Goal: Check status: Check status

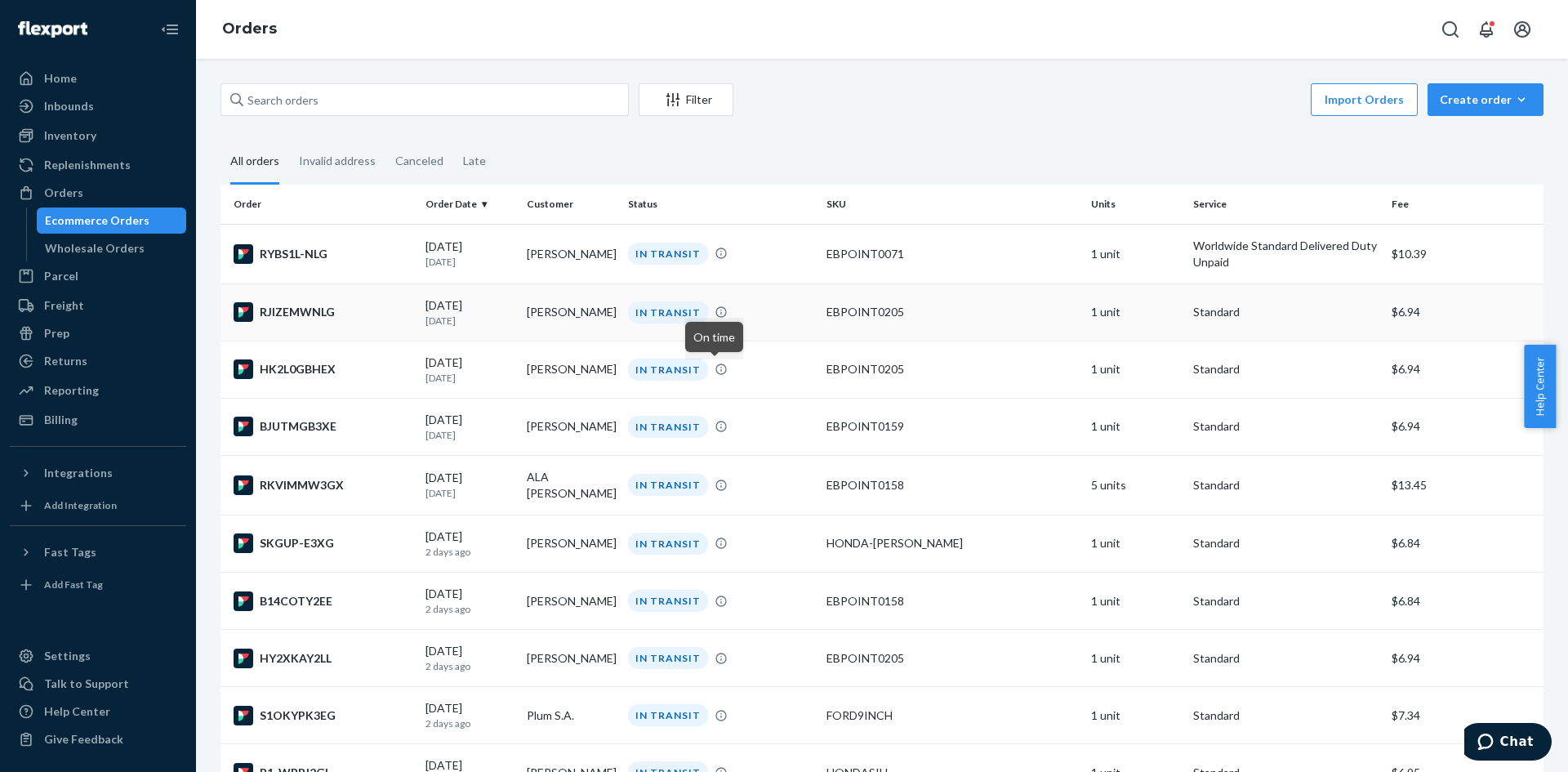
click at [570, 327] on td "[PERSON_NAME]" at bounding box center [571, 312] width 101 height 58
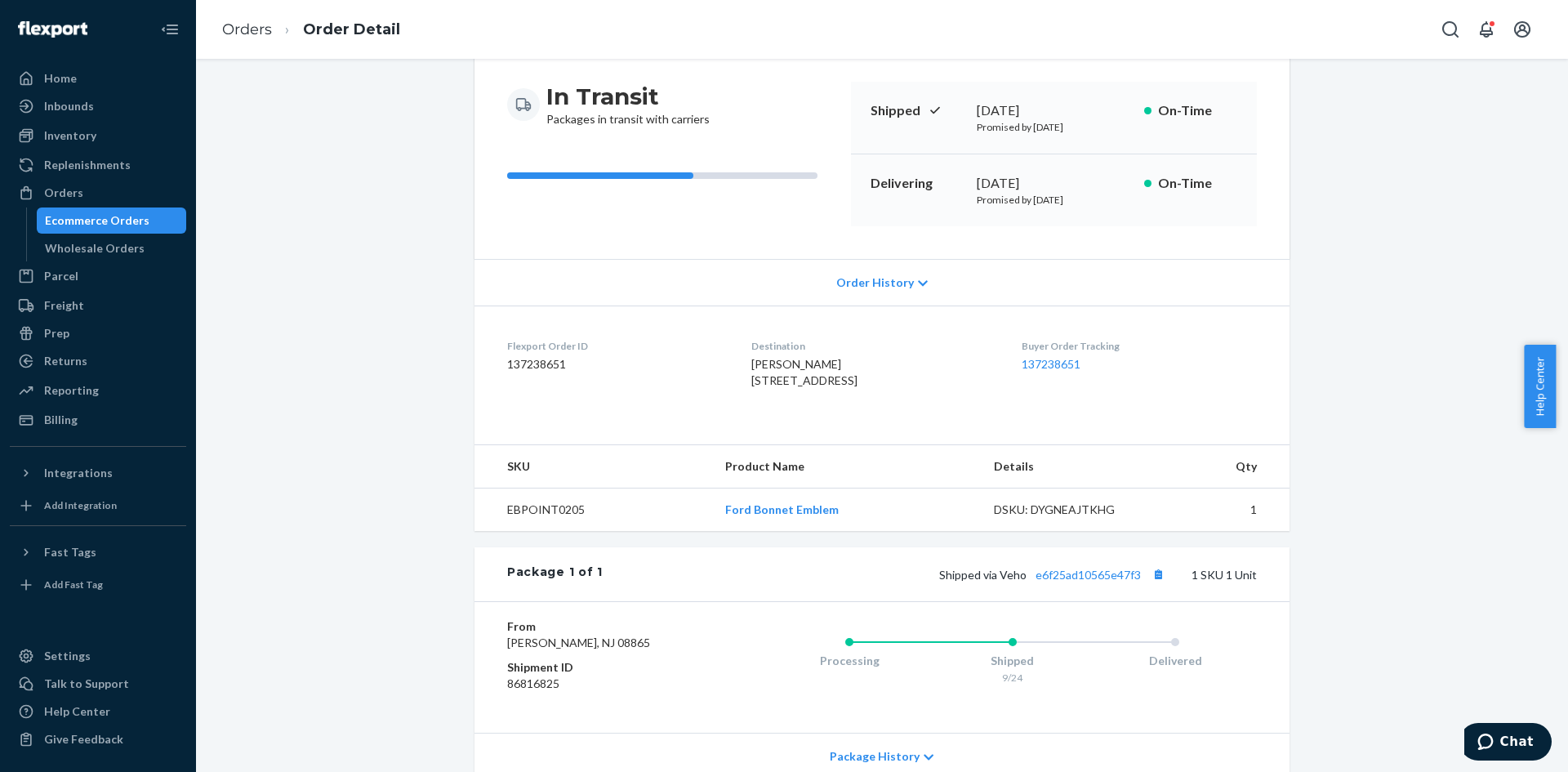
scroll to position [311, 0]
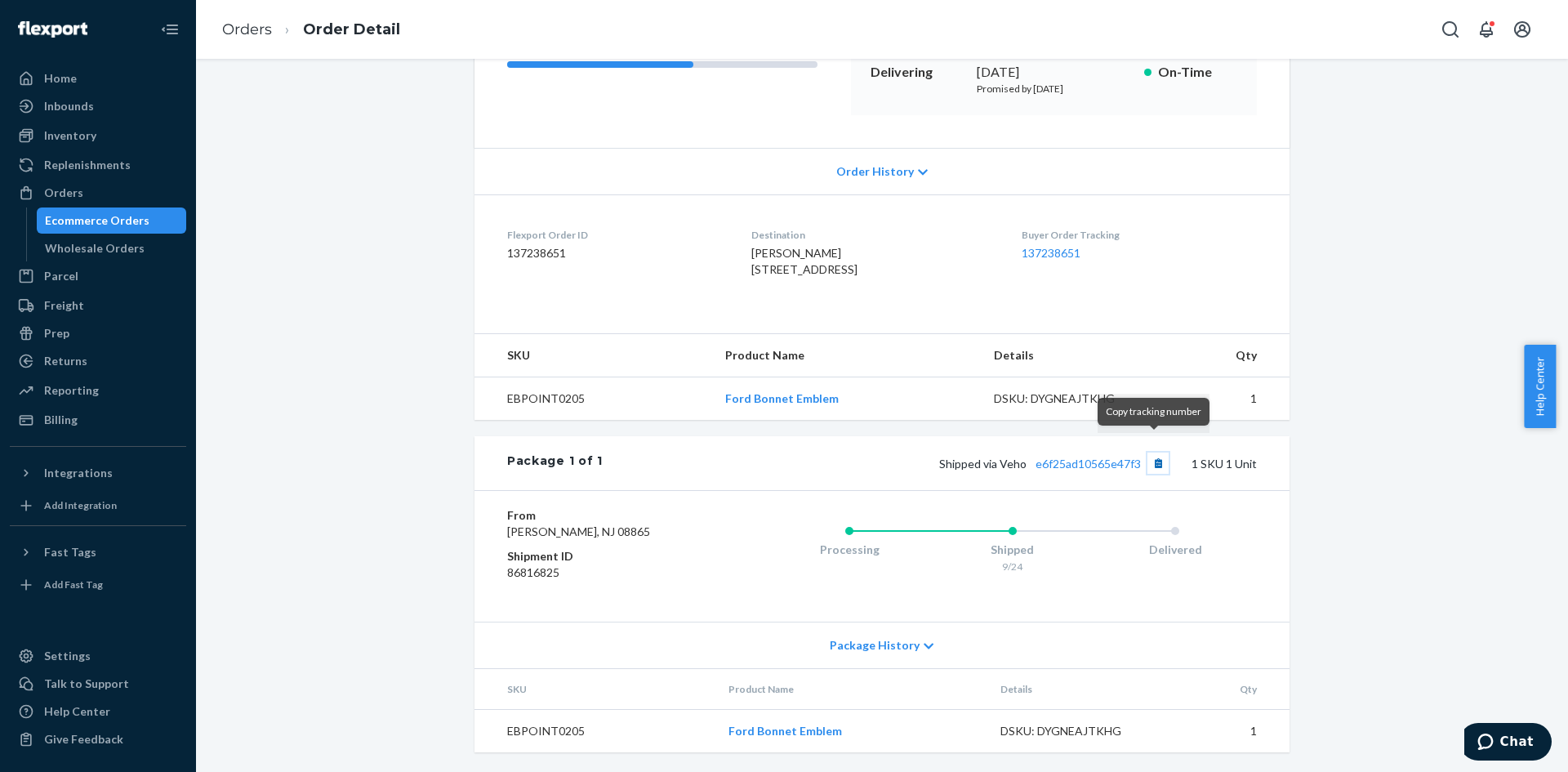
click at [1147, 453] on button "Copy tracking number" at bounding box center [1158, 463] width 21 height 21
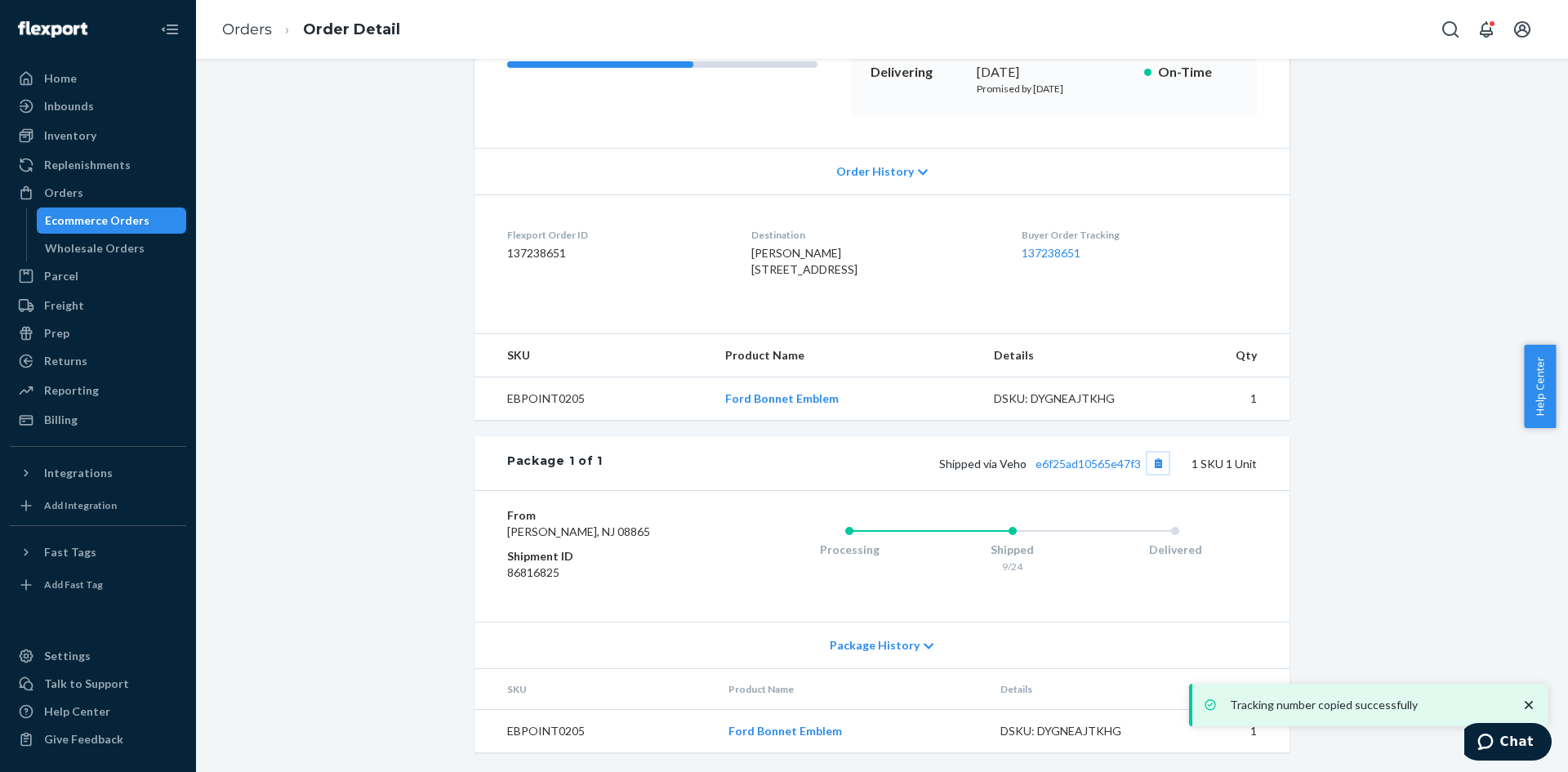
scroll to position [0, 0]
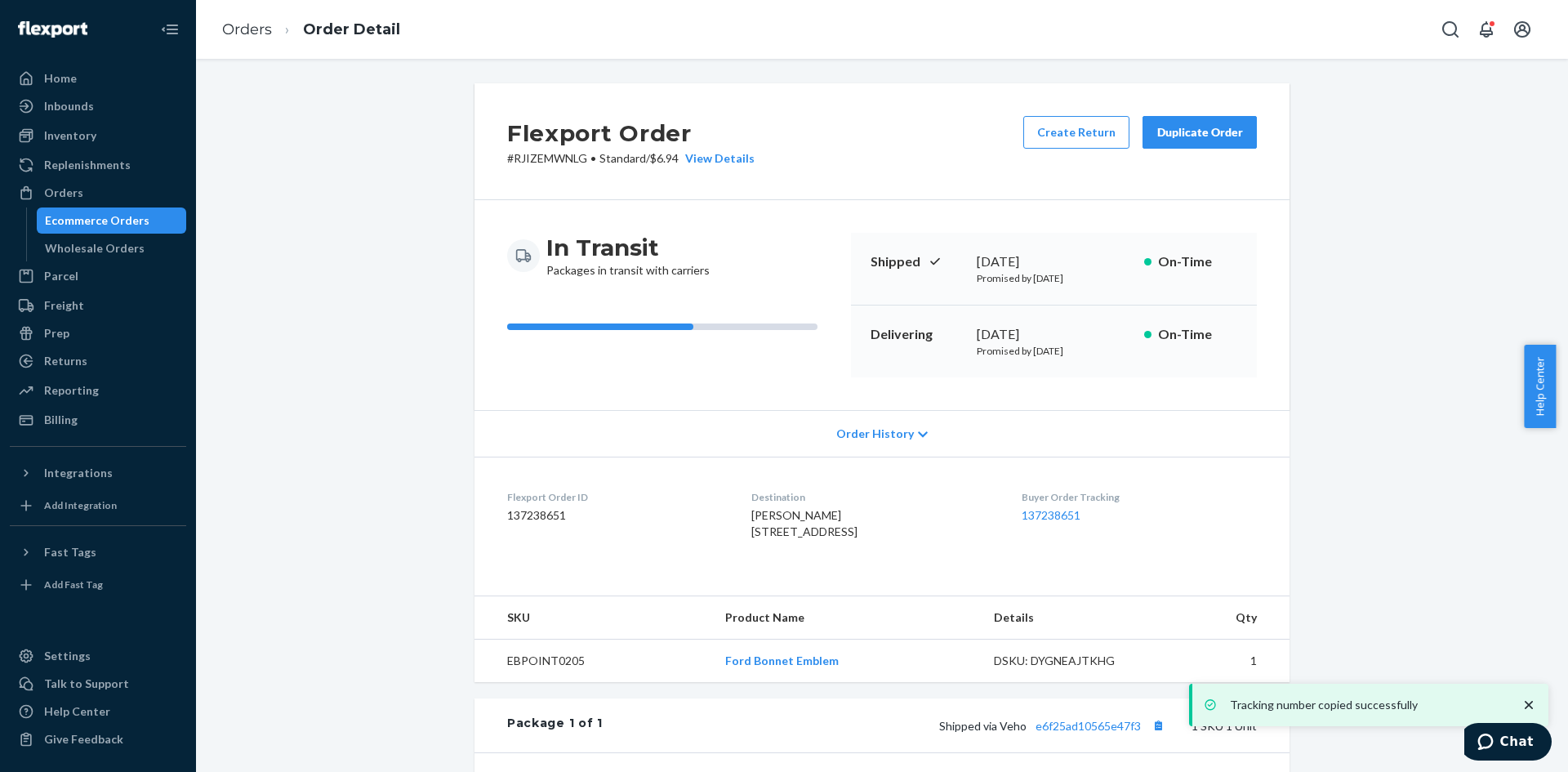
click at [134, 218] on div "Ecommerce Orders" at bounding box center [97, 220] width 105 height 17
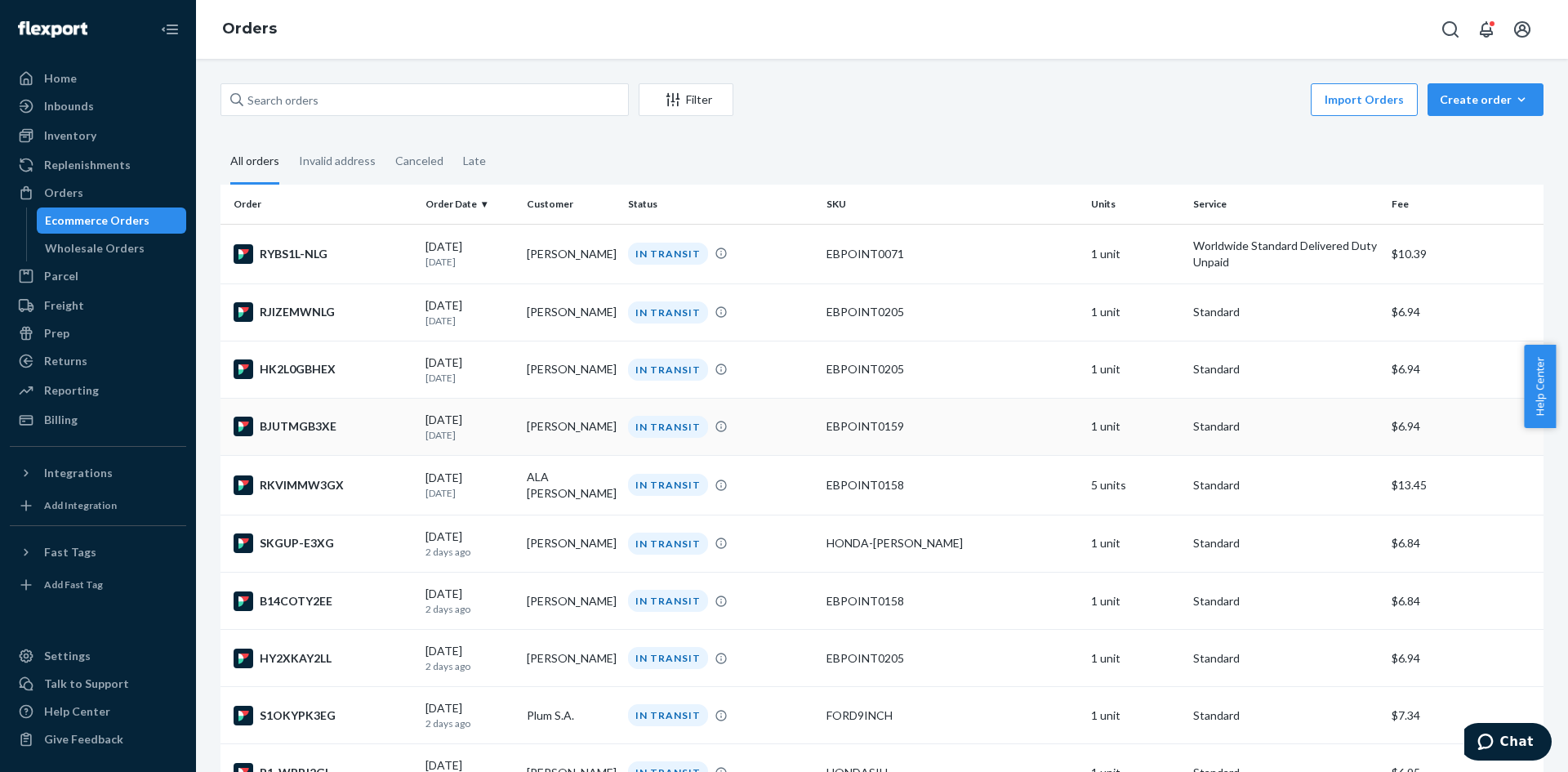
click at [609, 428] on td "[PERSON_NAME]" at bounding box center [571, 427] width 101 height 58
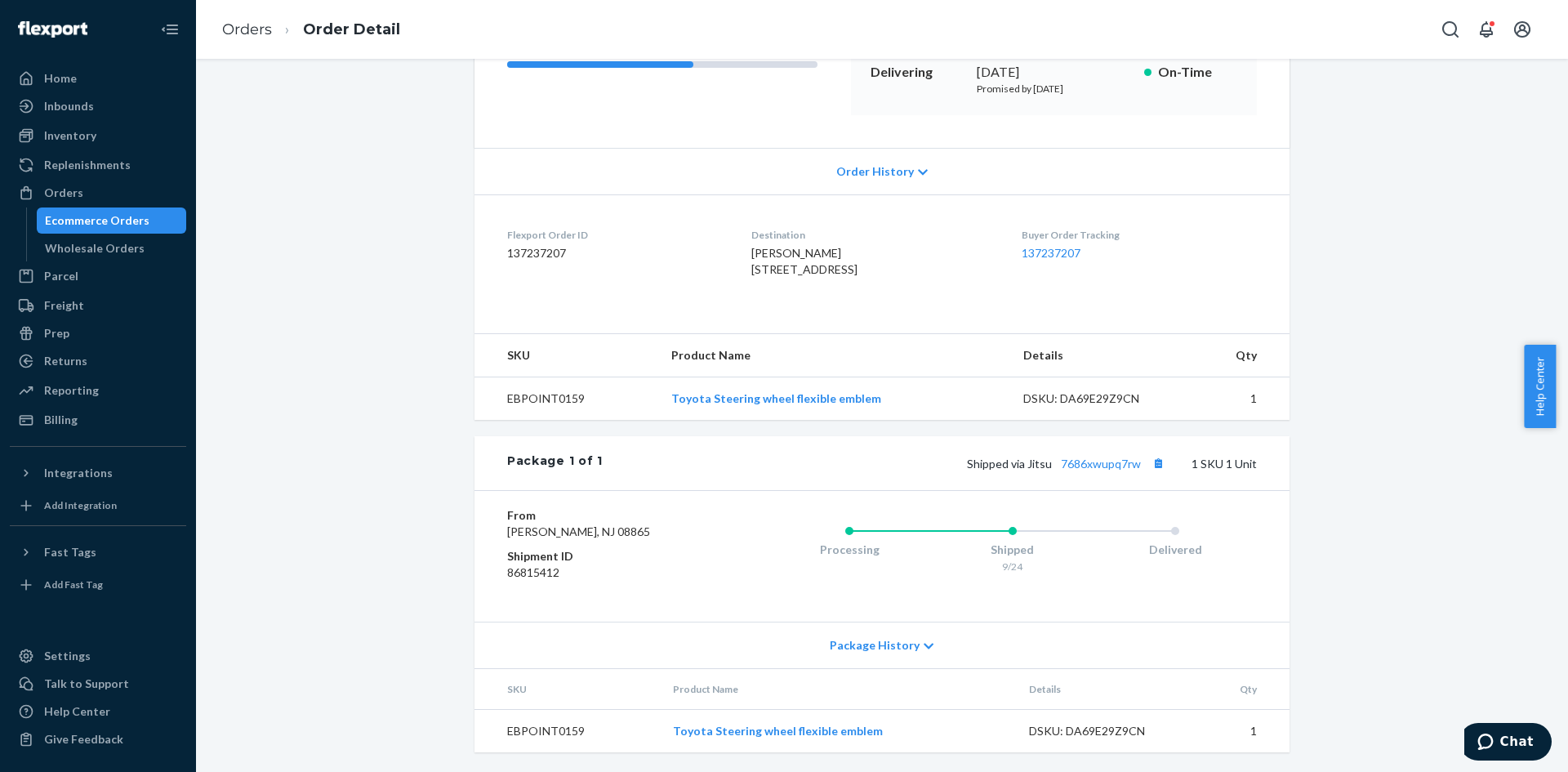
scroll to position [327, 0]
click at [1155, 453] on button "Copy tracking number" at bounding box center [1158, 463] width 21 height 21
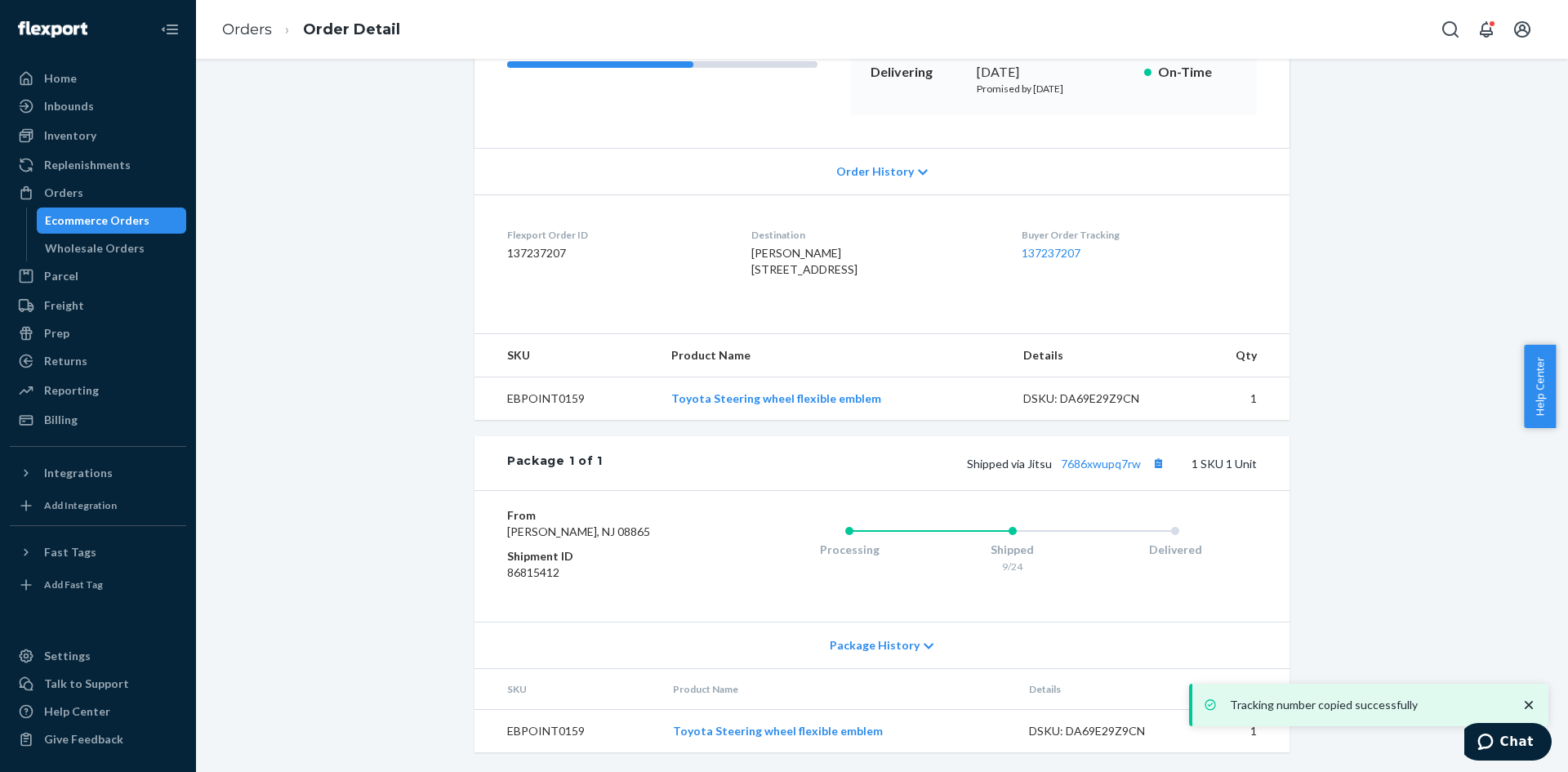
click at [106, 217] on div "Ecommerce Orders" at bounding box center [97, 220] width 105 height 17
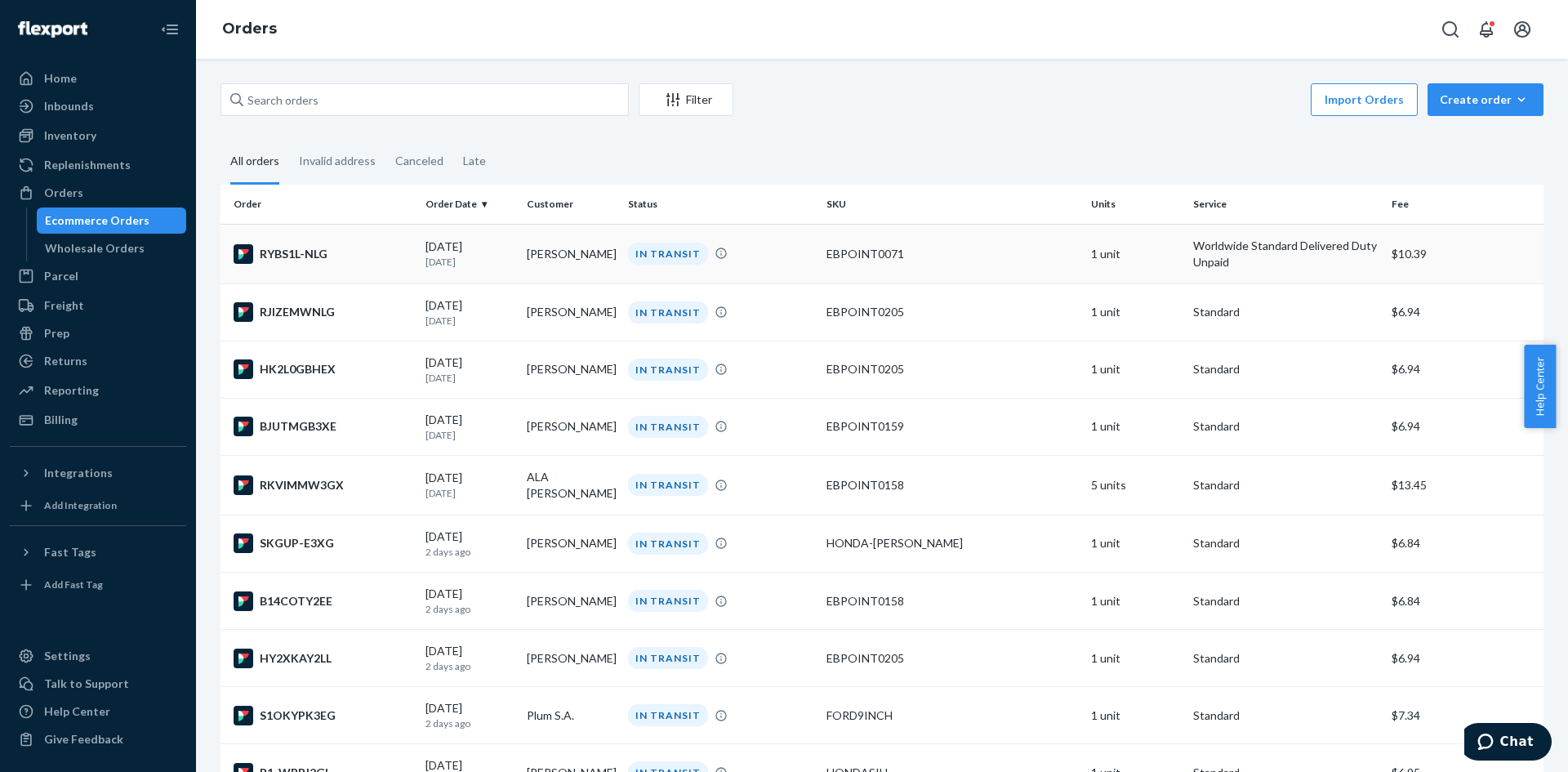
click at [640, 233] on td "IN TRANSIT" at bounding box center [720, 254] width 198 height 59
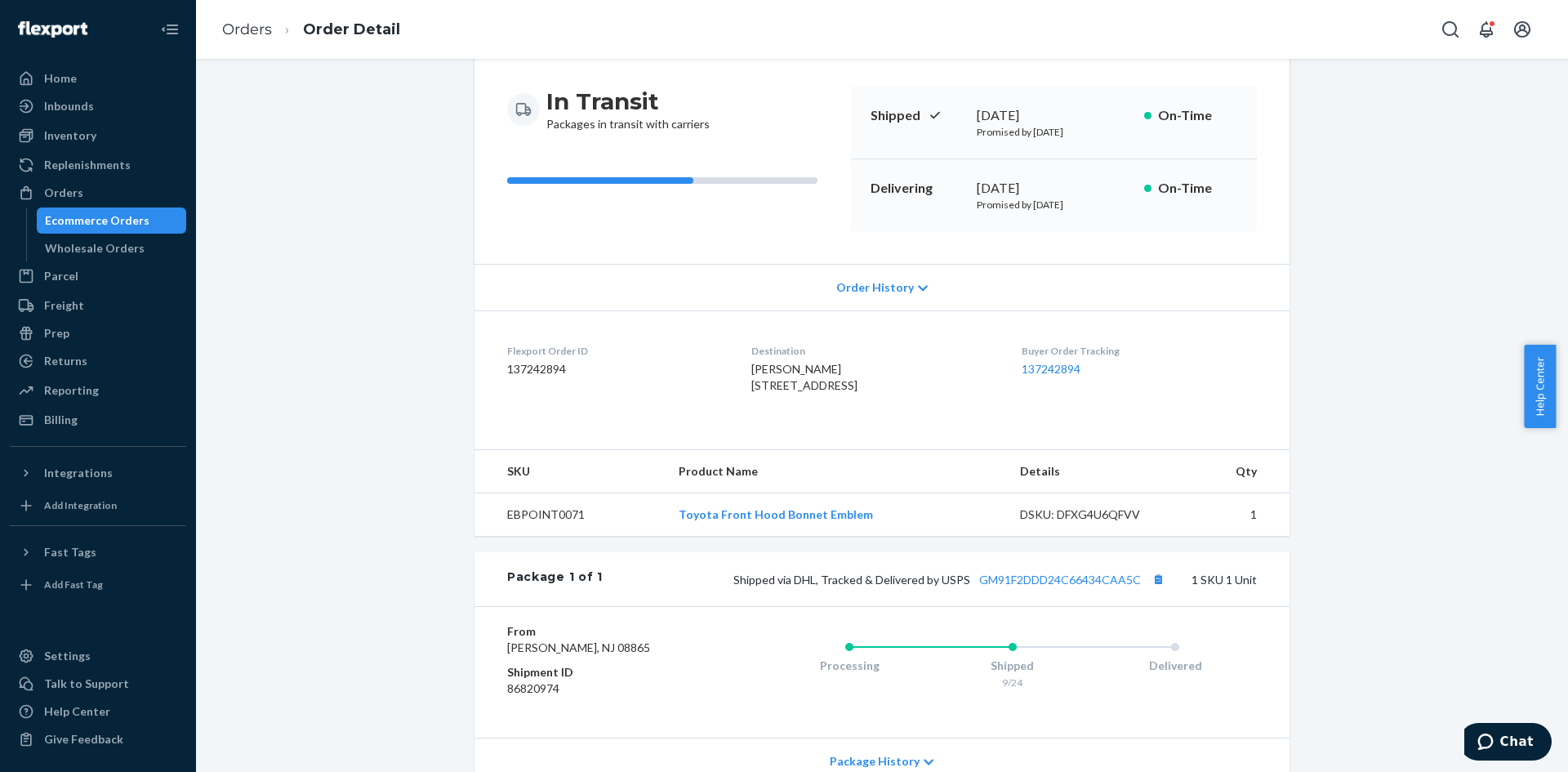
scroll to position [311, 0]
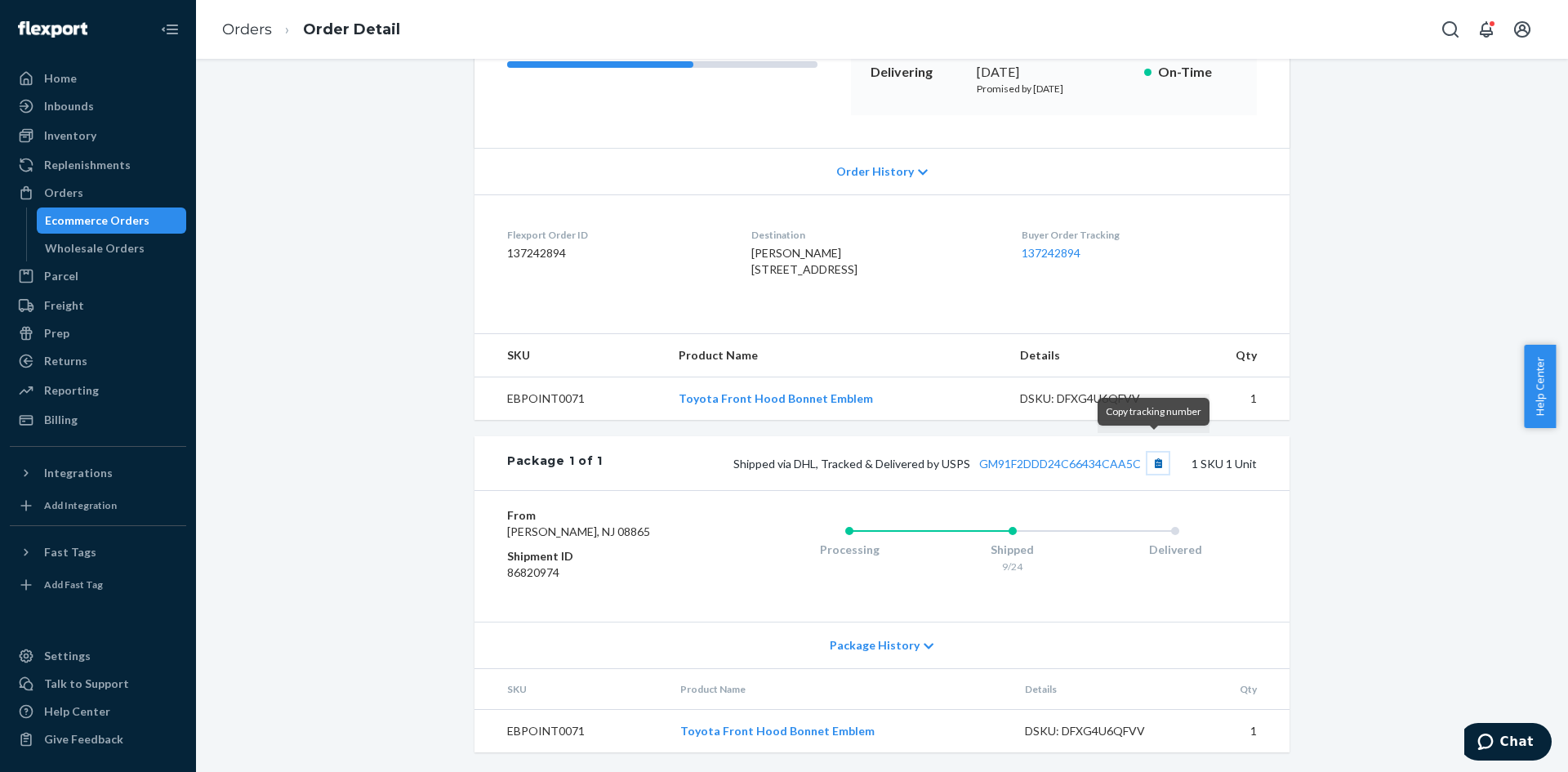
click at [1154, 453] on button "Copy tracking number" at bounding box center [1158, 463] width 21 height 21
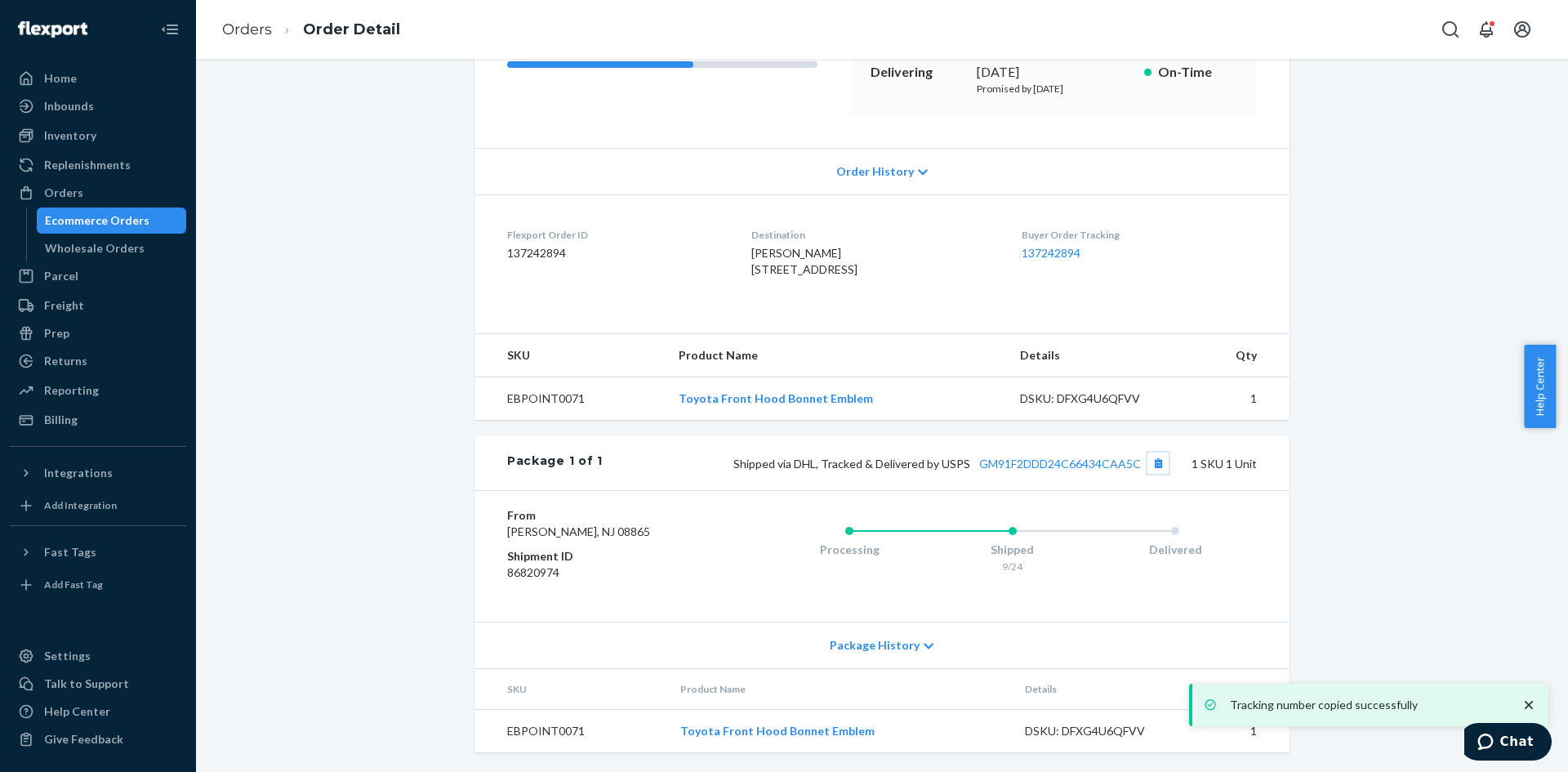
scroll to position [0, 0]
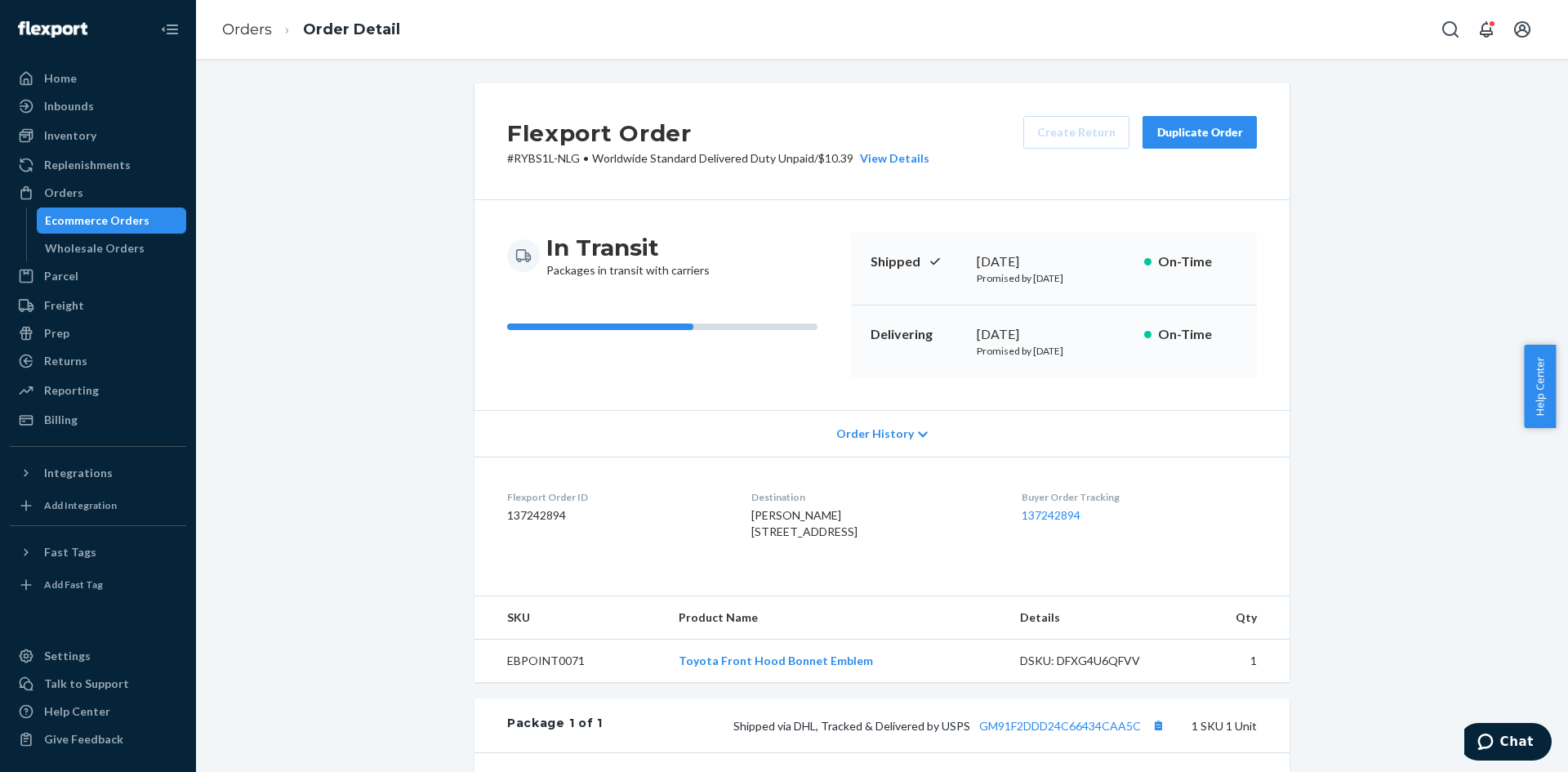
click at [166, 218] on div "Ecommerce Orders" at bounding box center [112, 221] width 147 height 23
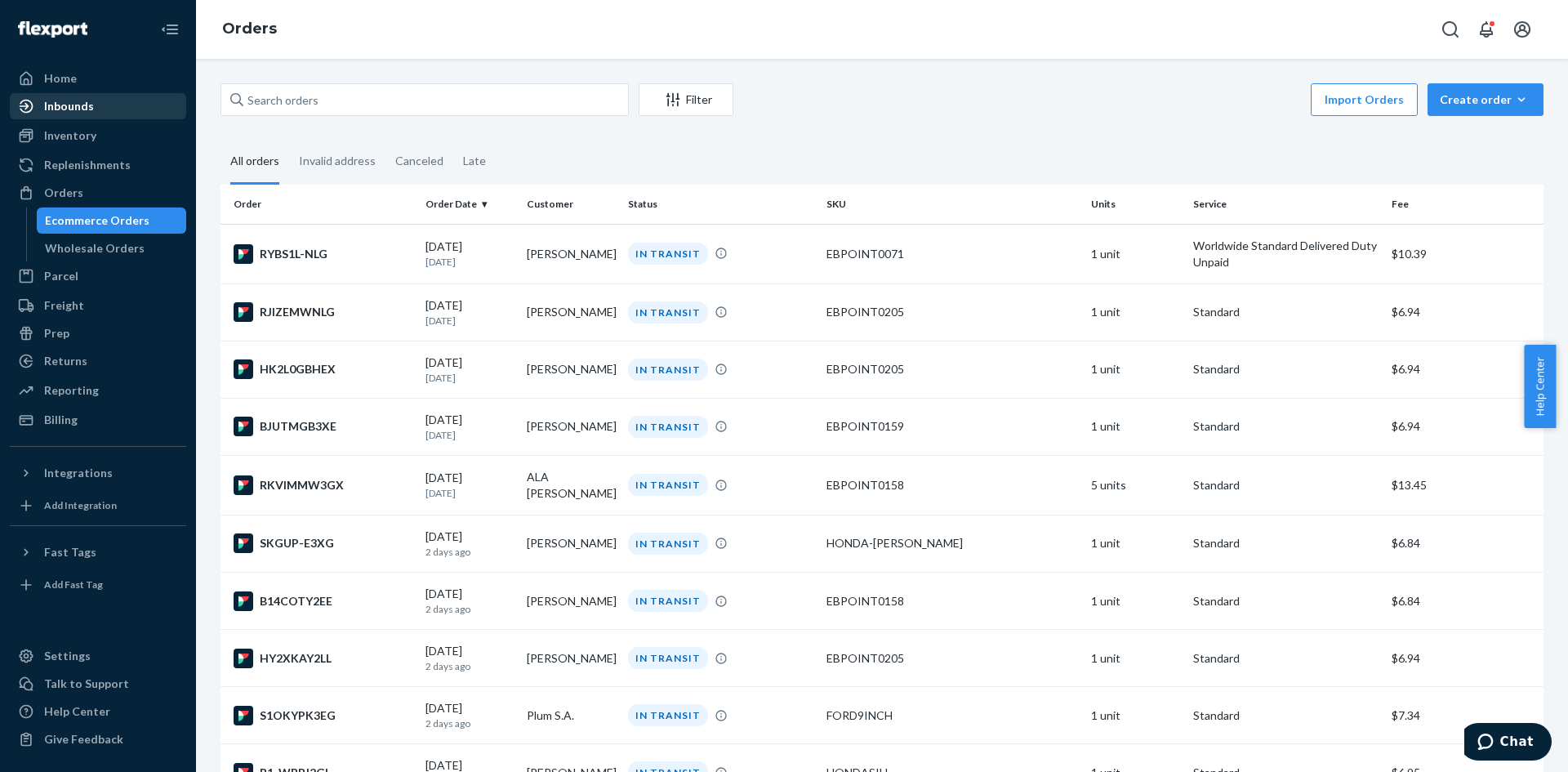
click at [55, 114] on div "Inbounds" at bounding box center [98, 106] width 173 height 23
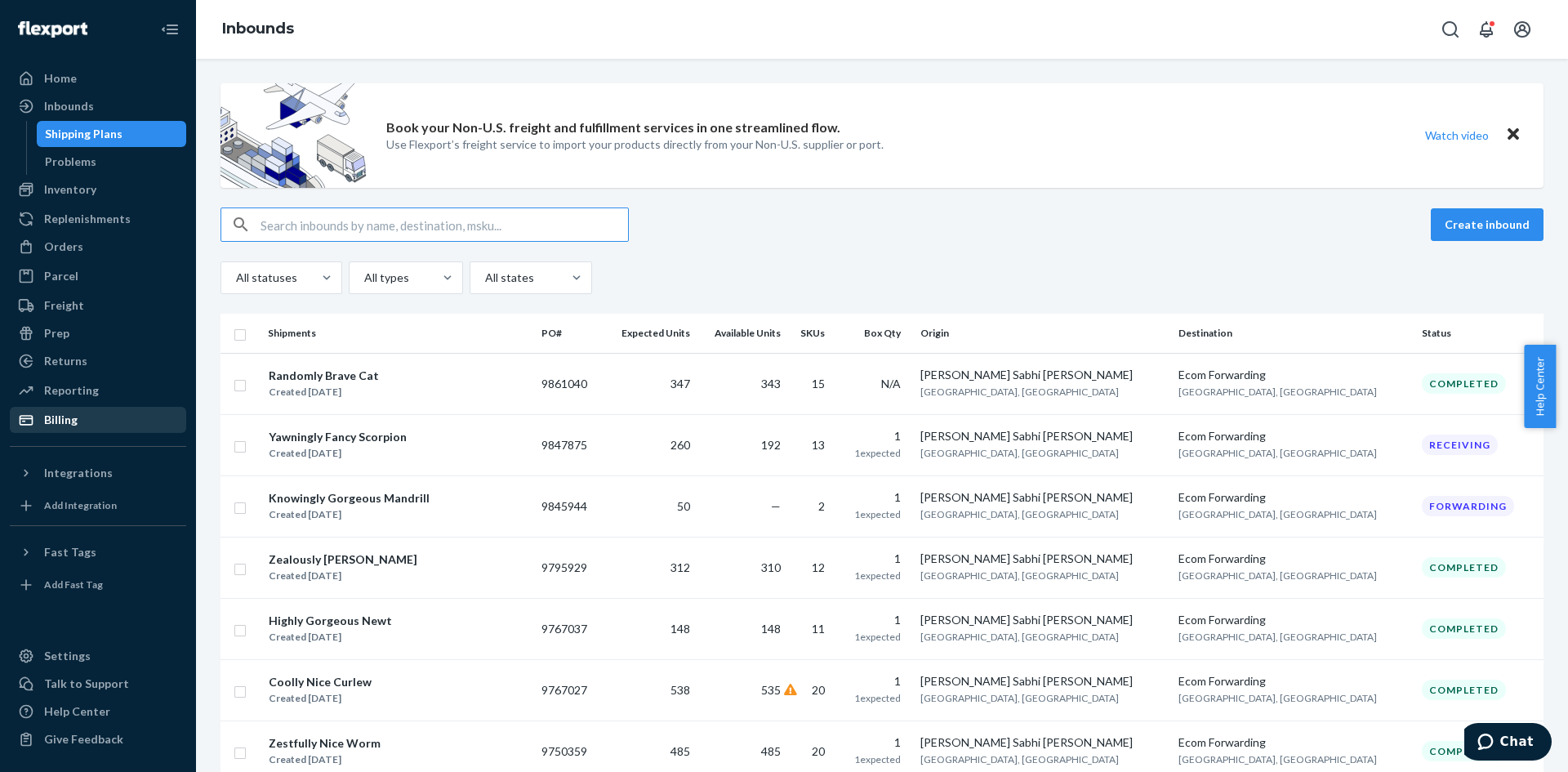
click at [145, 416] on div "Billing" at bounding box center [98, 420] width 173 height 23
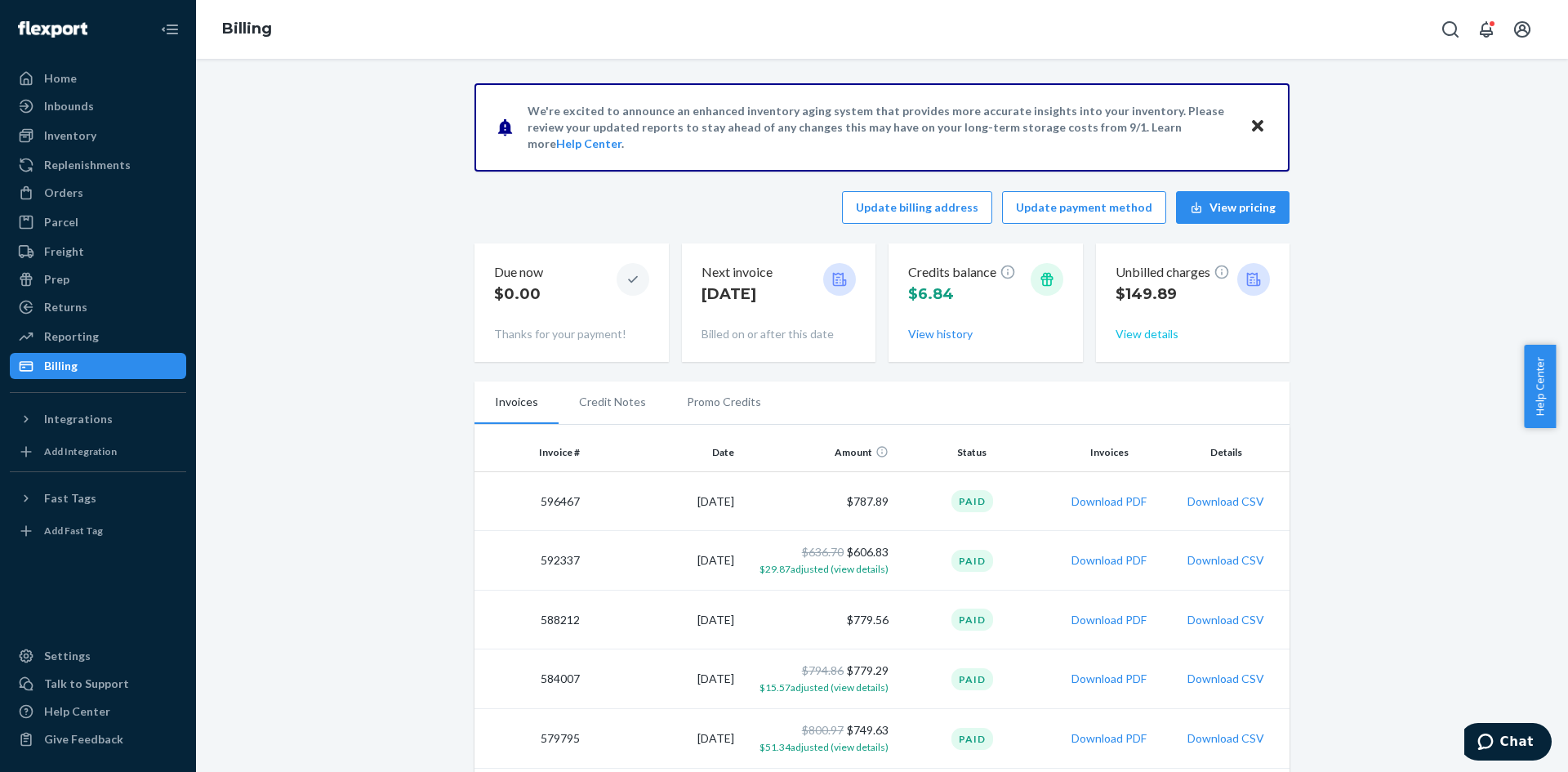
click at [1129, 332] on button "View details" at bounding box center [1147, 334] width 63 height 17
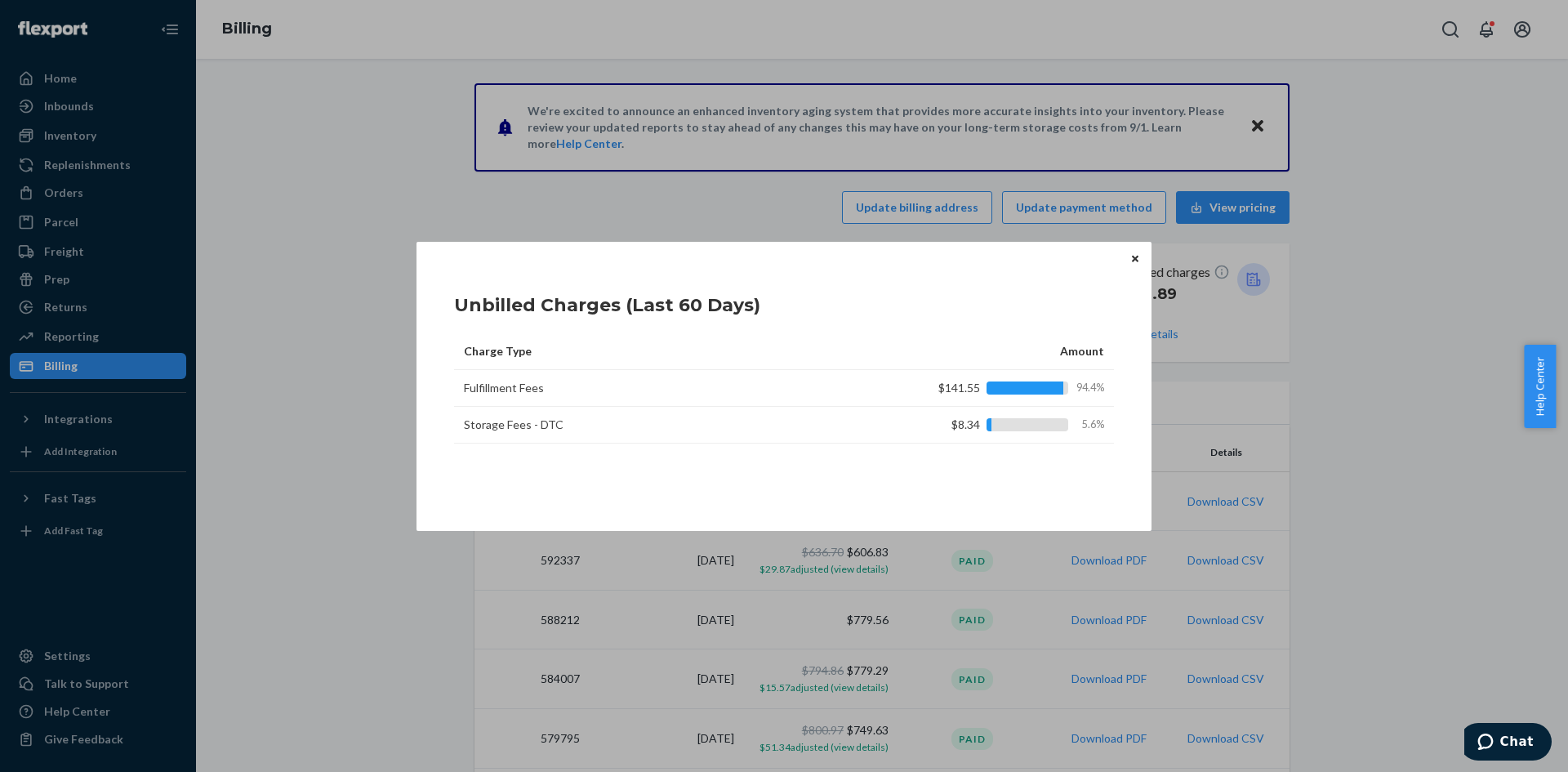
click at [490, 422] on td "Storage Fees - DTC" at bounding box center [659, 425] width 408 height 37
click at [516, 379] on td "Fulfillment Fees" at bounding box center [659, 388] width 408 height 37
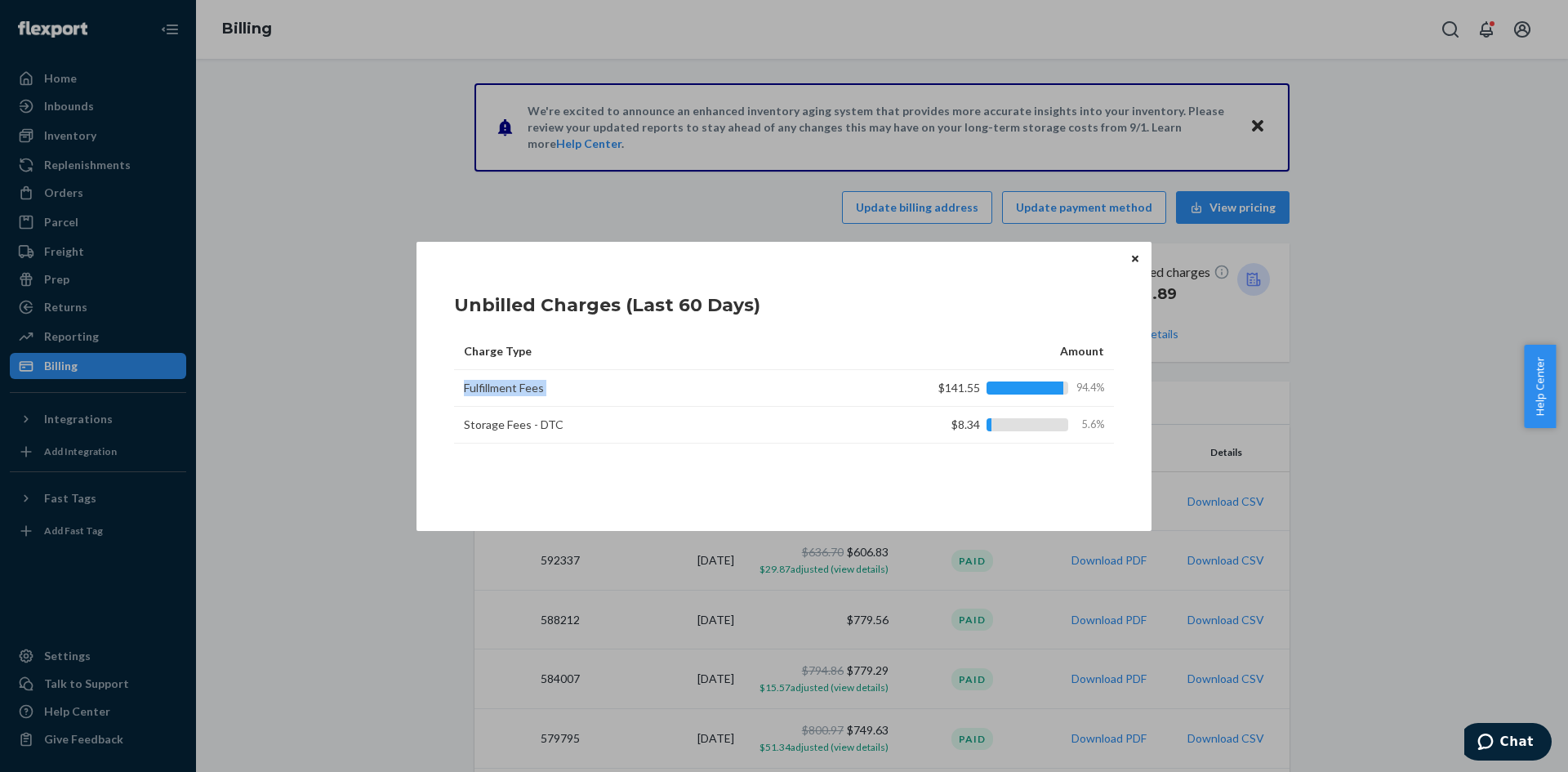
click at [516, 379] on td "Fulfillment Fees" at bounding box center [659, 388] width 408 height 37
click at [920, 372] on td "$141.55 94.4%" at bounding box center [989, 388] width 251 height 37
click at [1127, 258] on button "Close" at bounding box center [1135, 258] width 17 height 18
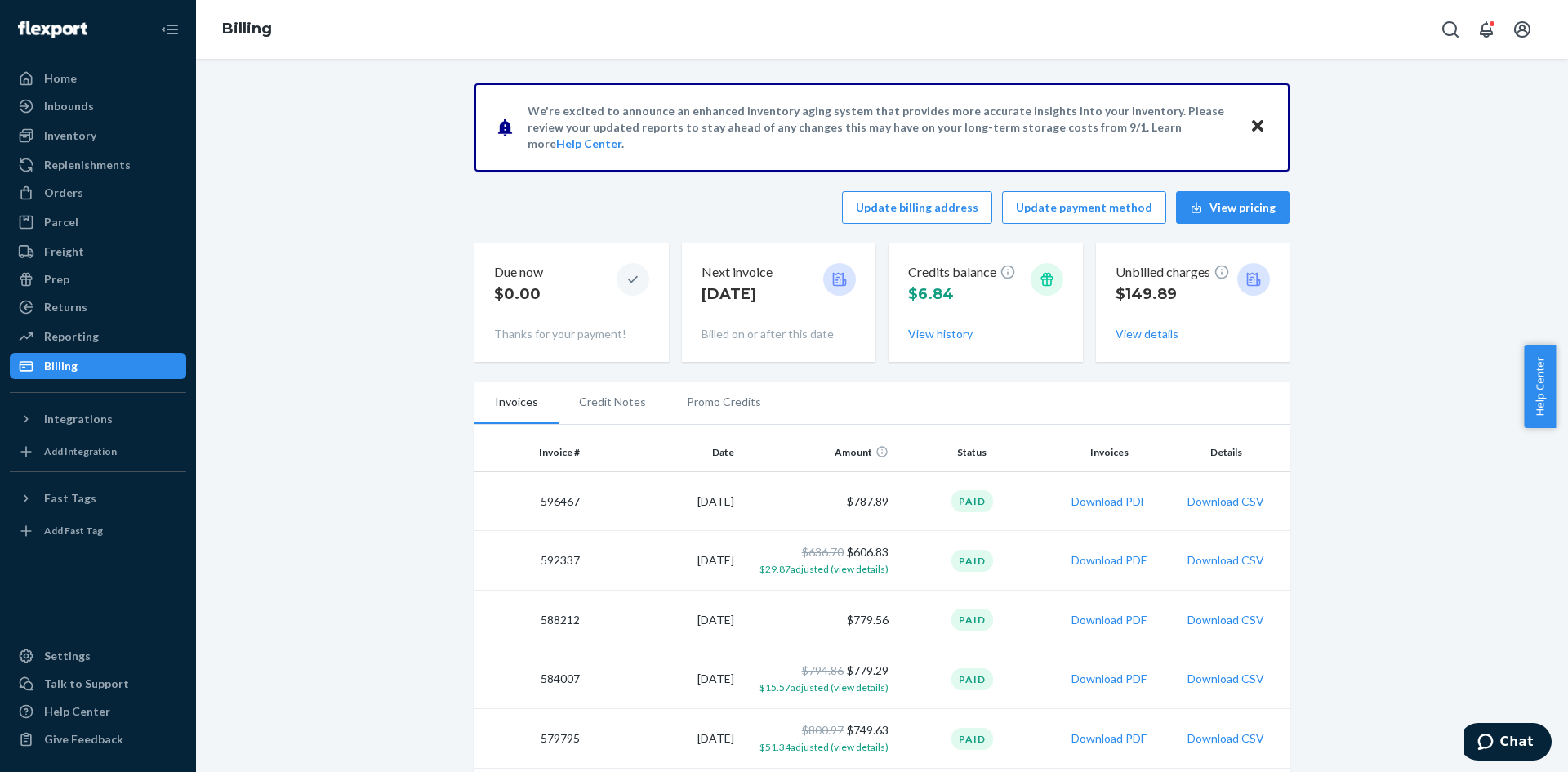
click at [1254, 124] on icon "Close" at bounding box center [1257, 126] width 11 height 11
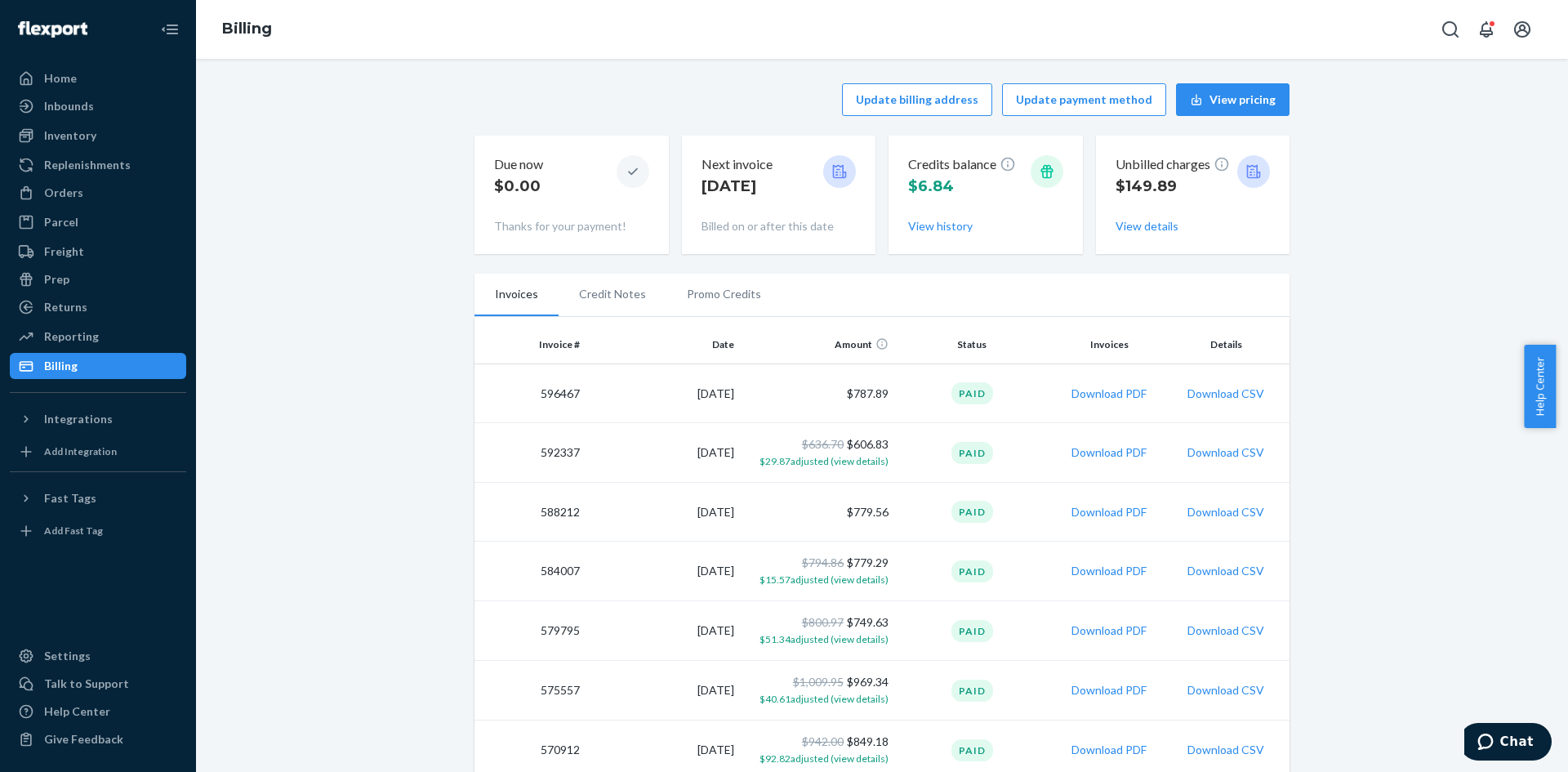
drag, startPoint x: 86, startPoint y: 188, endPoint x: 900, endPoint y: 544, distance: 888.4
click at [86, 188] on div "Orders" at bounding box center [98, 193] width 173 height 23
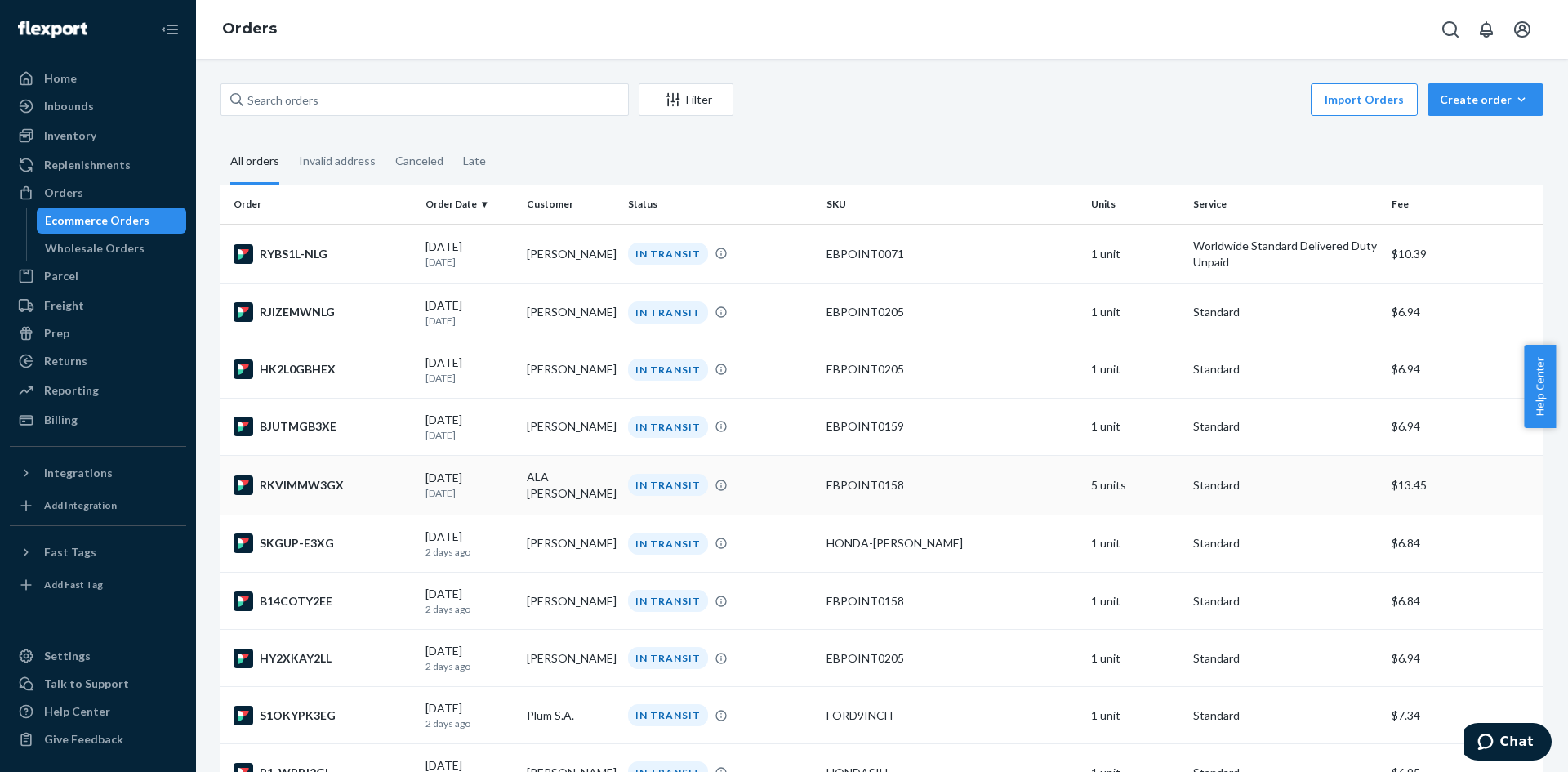
click at [615, 480] on td "ALA [PERSON_NAME]" at bounding box center [571, 484] width 101 height 59
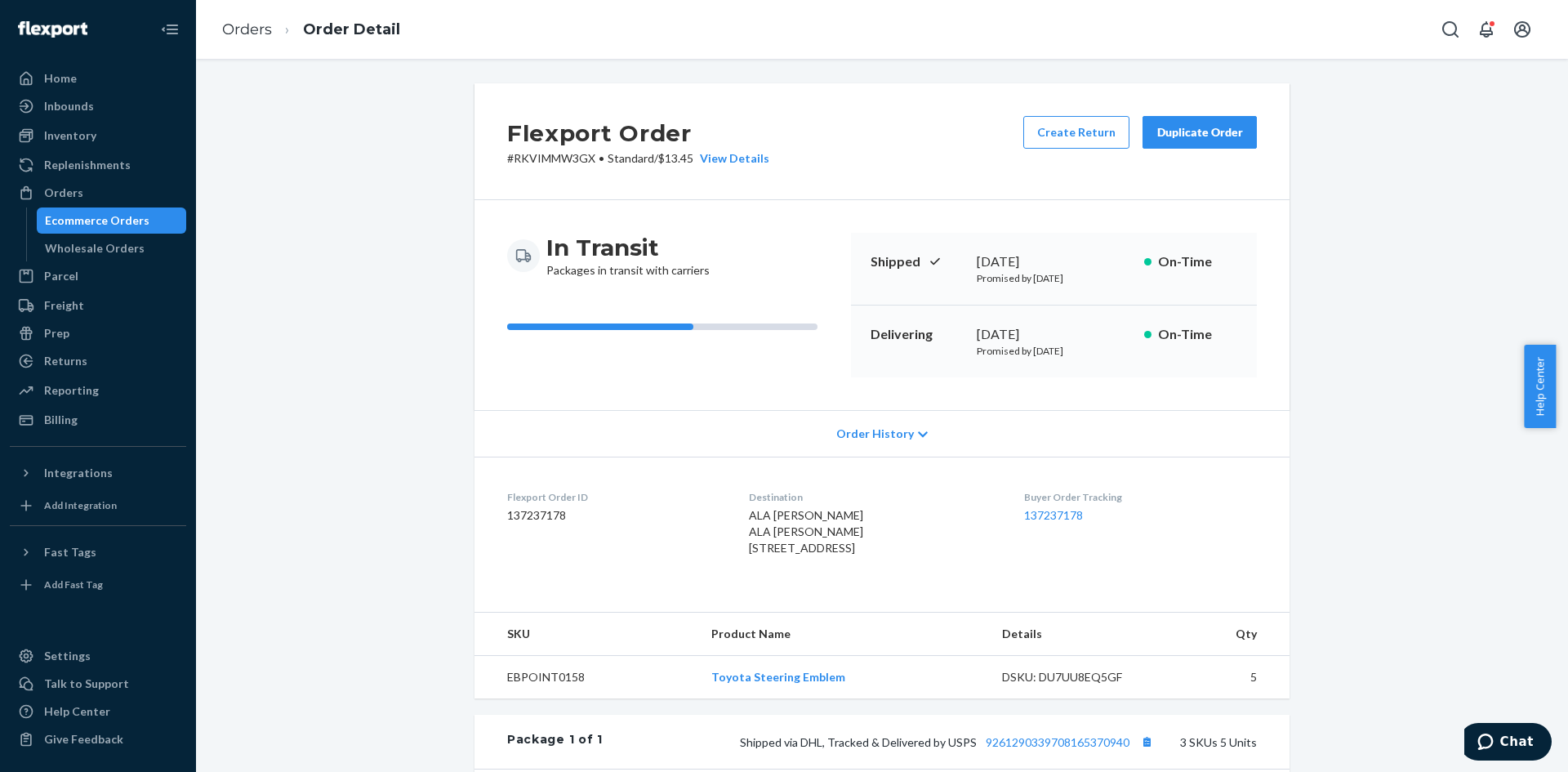
scroll to position [413, 0]
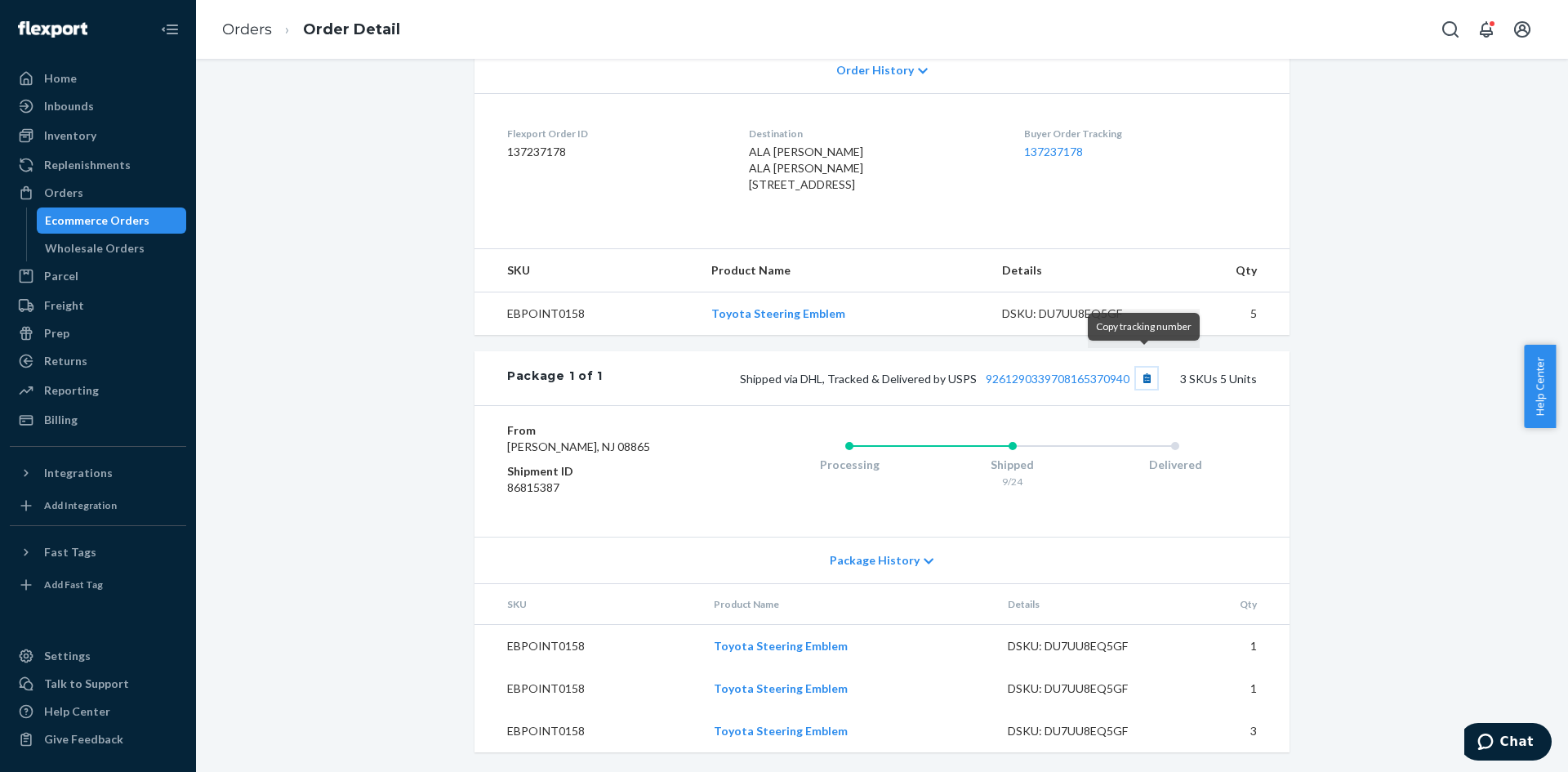
click at [1147, 367] on button "Copy tracking number" at bounding box center [1147, 378] width 21 height 21
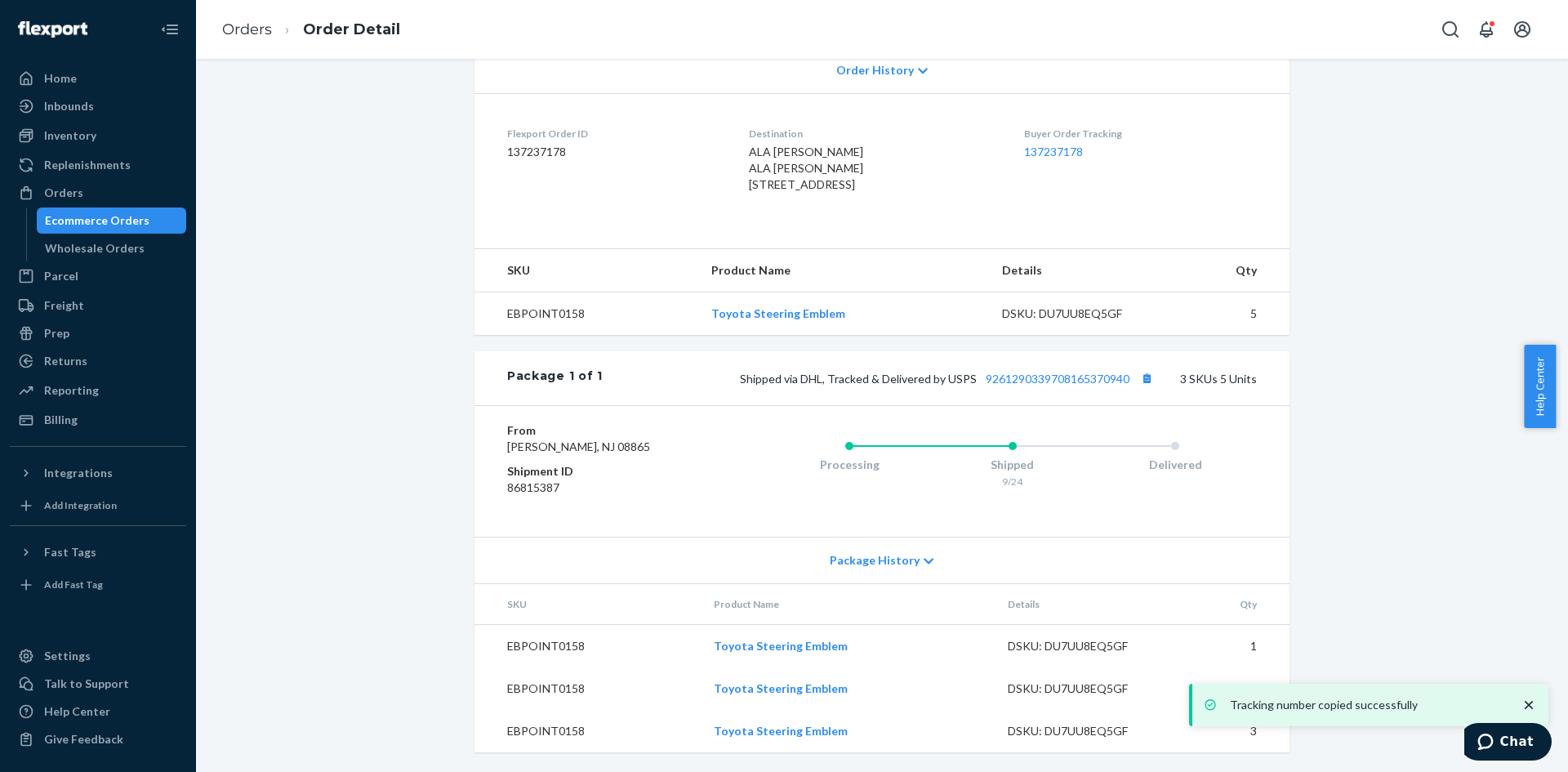
click at [928, 561] on div "Package History" at bounding box center [882, 559] width 815 height 46
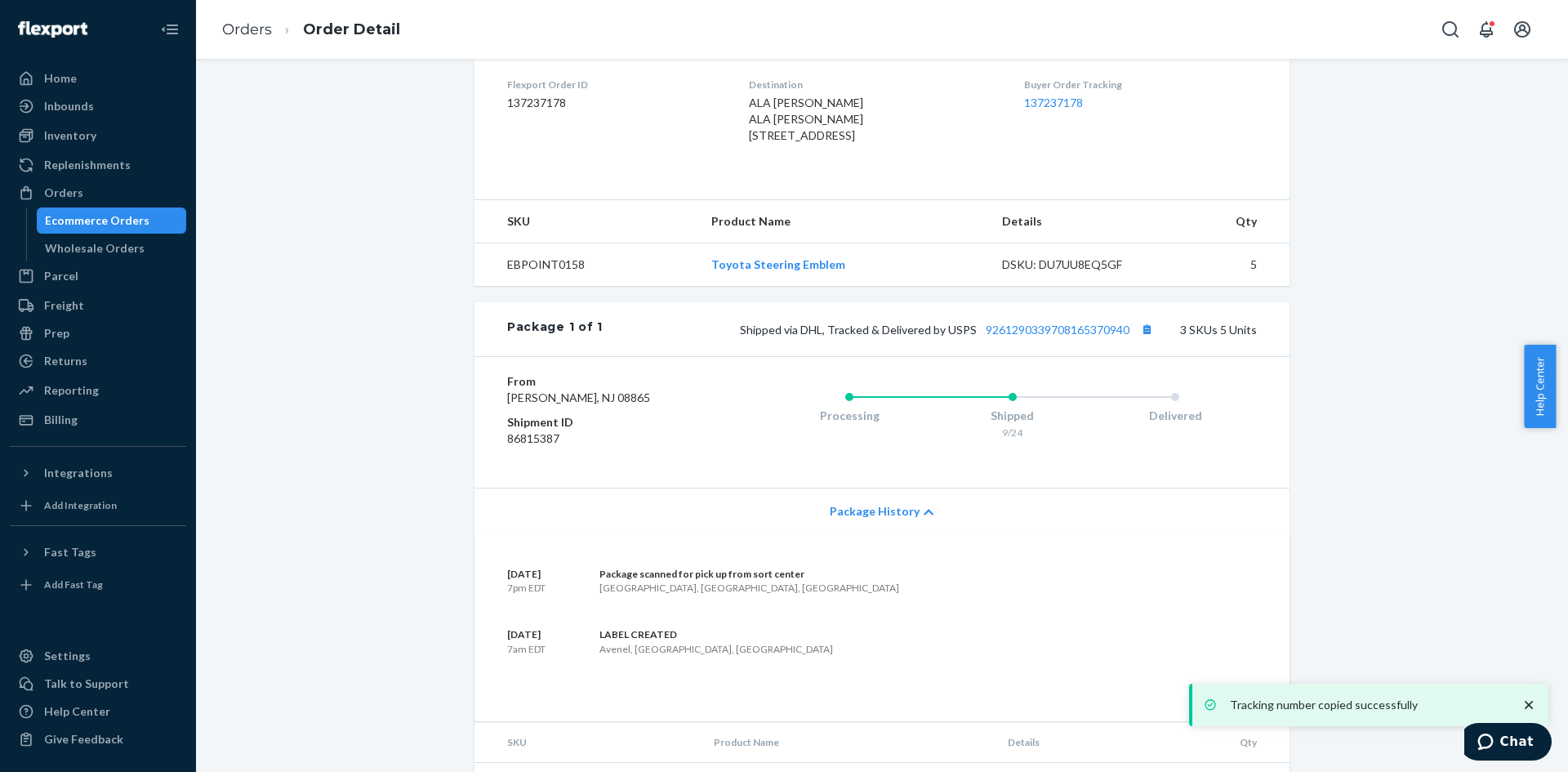
scroll to position [599, 0]
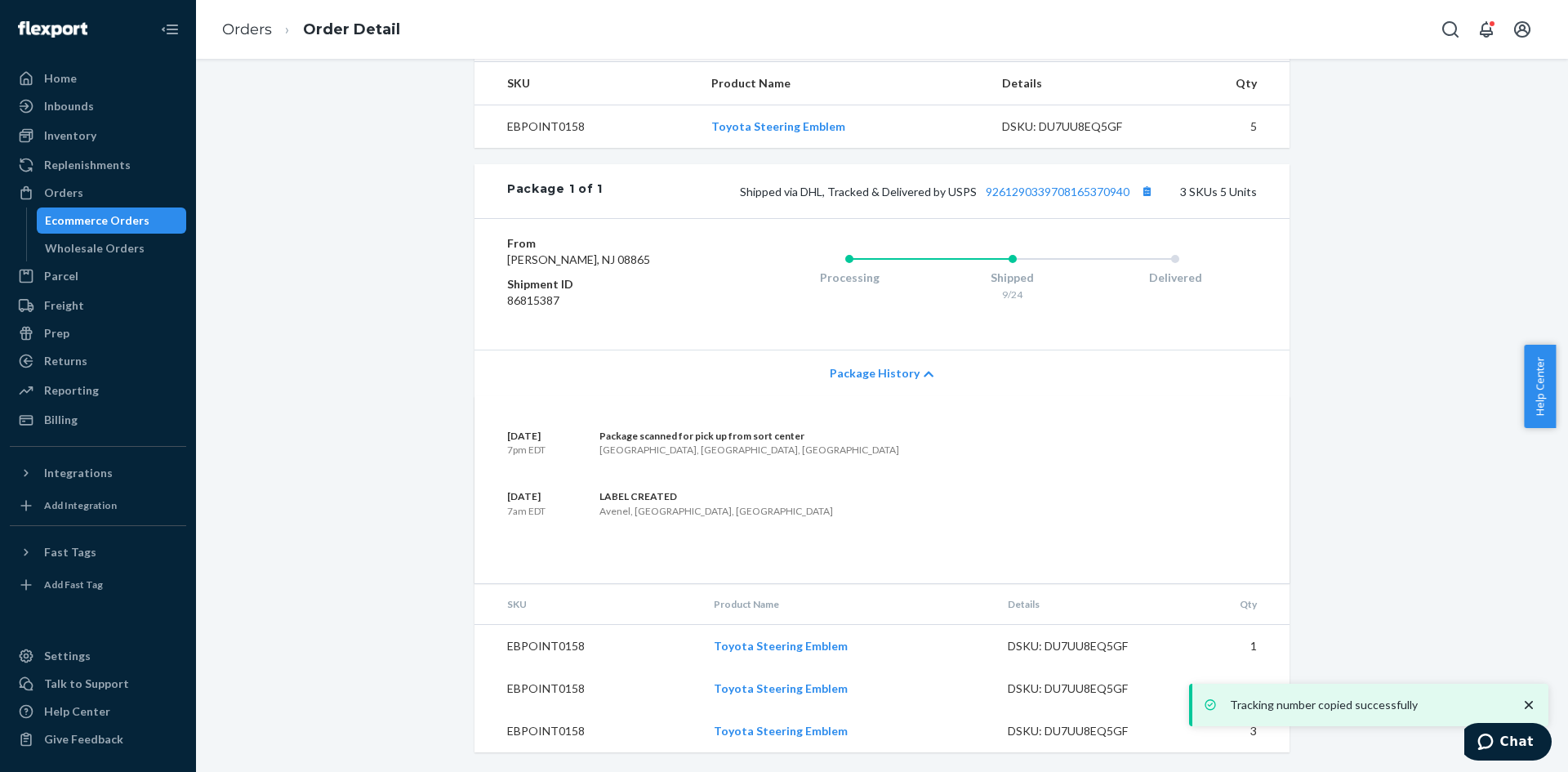
click at [1346, 564] on div "Flexport Order # RKVIMMW3GX • Standard / $13.45 View Details Create Return Dupl…" at bounding box center [882, 153] width 1348 height 1239
click at [1534, 703] on icon "close toast" at bounding box center [1529, 705] width 17 height 17
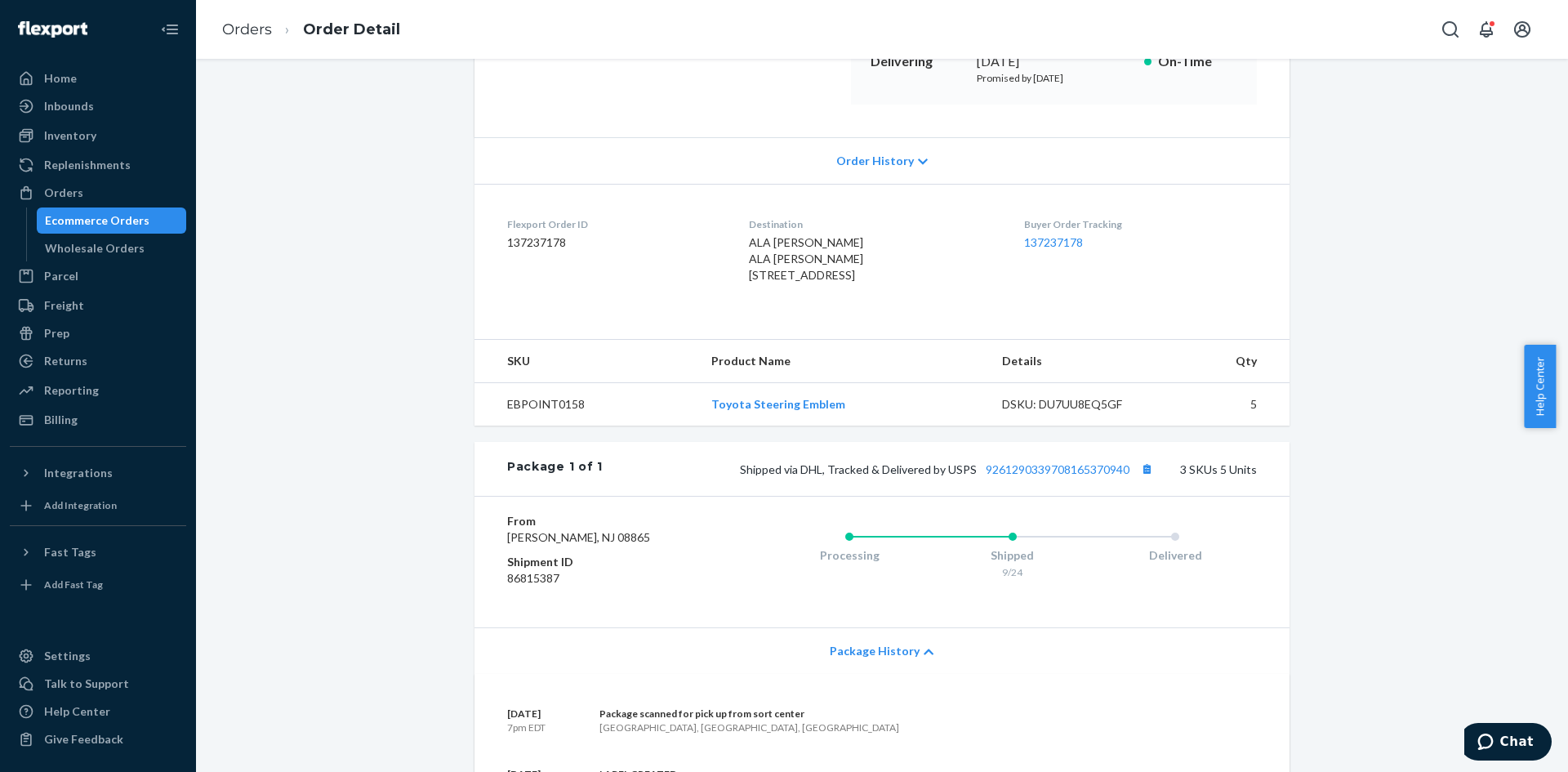
scroll to position [109, 0]
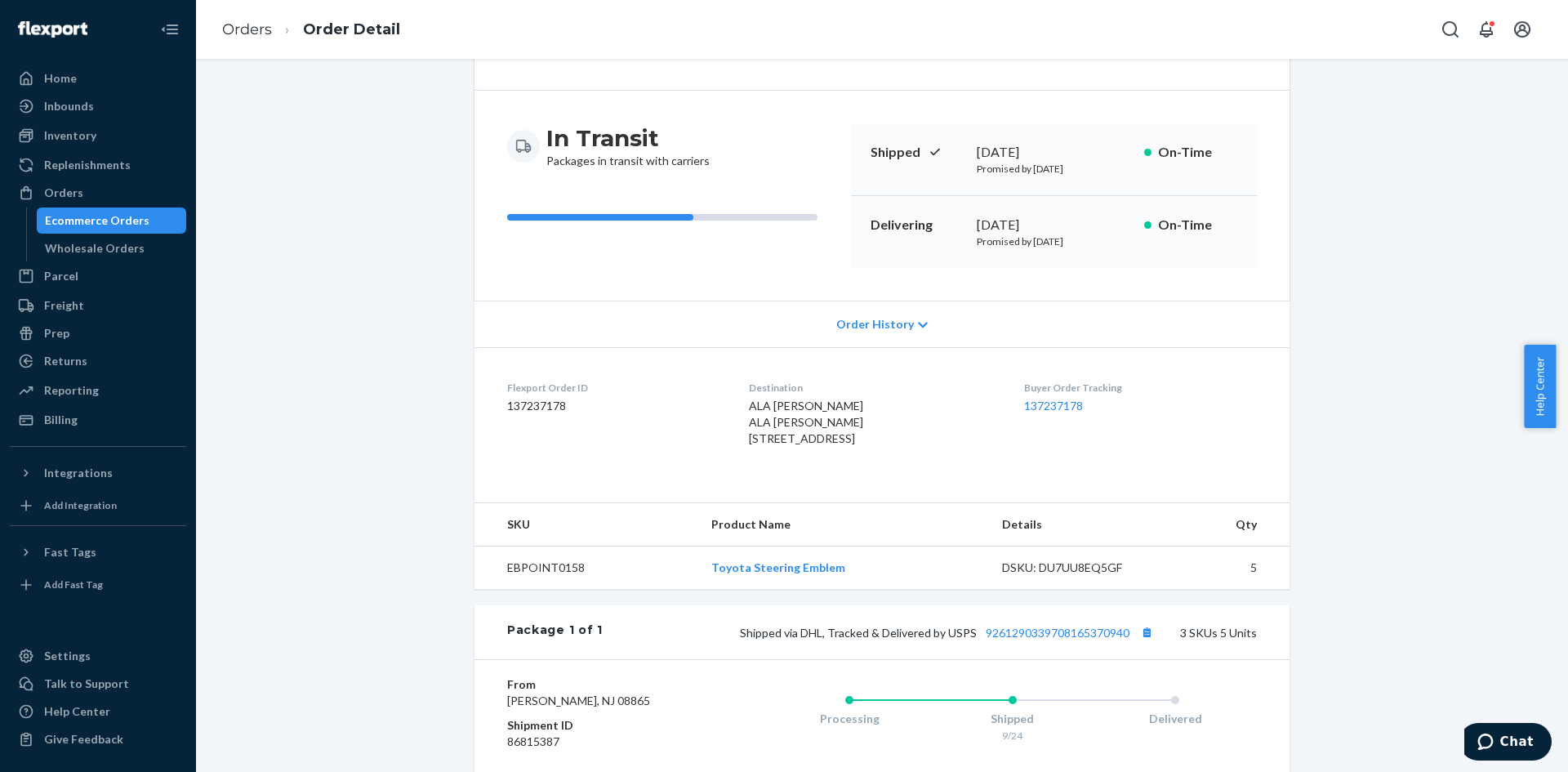
click at [918, 324] on icon at bounding box center [922, 325] width 10 height 6
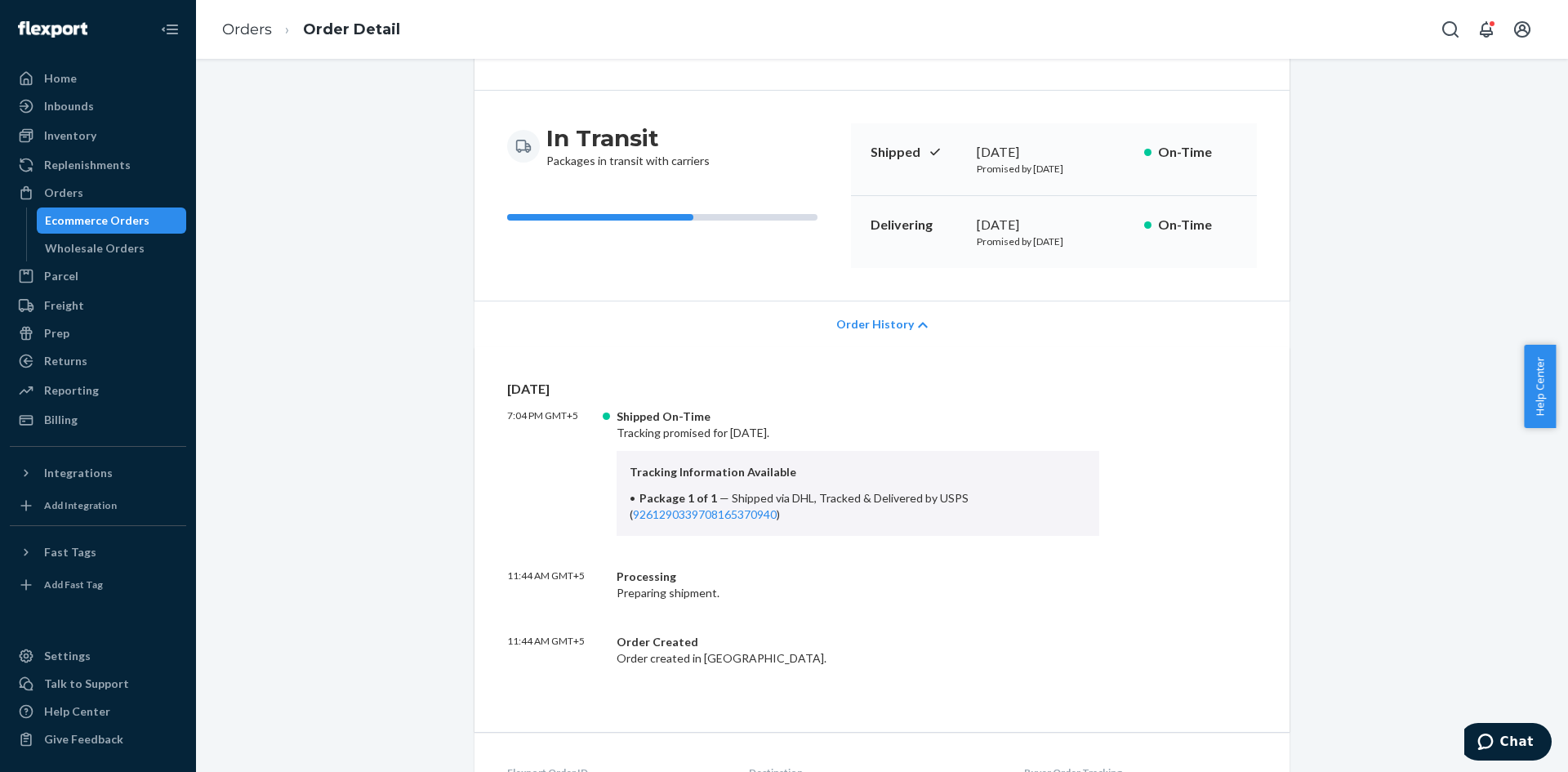
click at [918, 324] on icon at bounding box center [922, 325] width 10 height 11
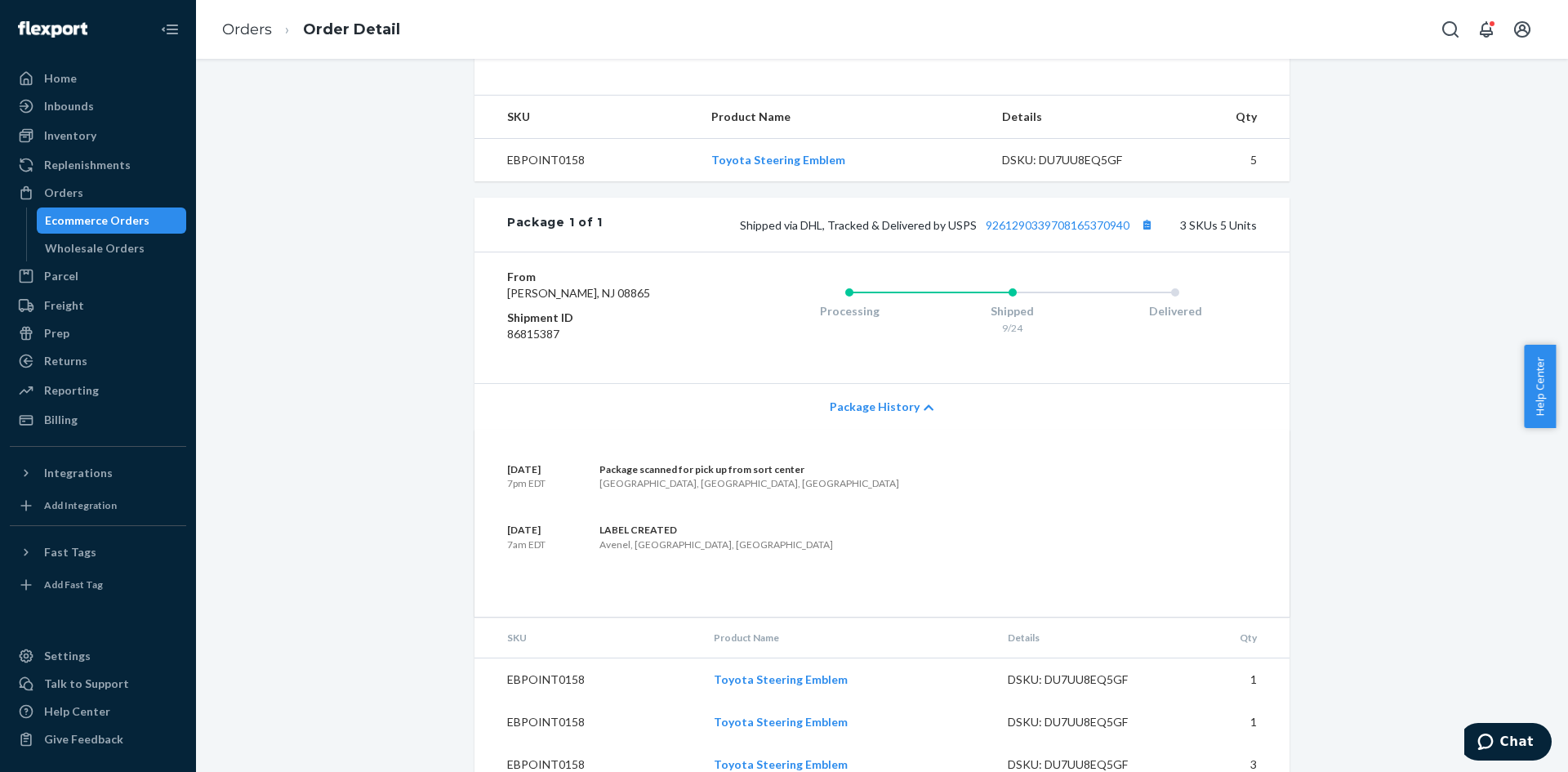
scroll to position [518, 0]
click at [1144, 235] on button "Copy tracking number" at bounding box center [1147, 223] width 21 height 21
